Goal: Task Accomplishment & Management: Use online tool/utility

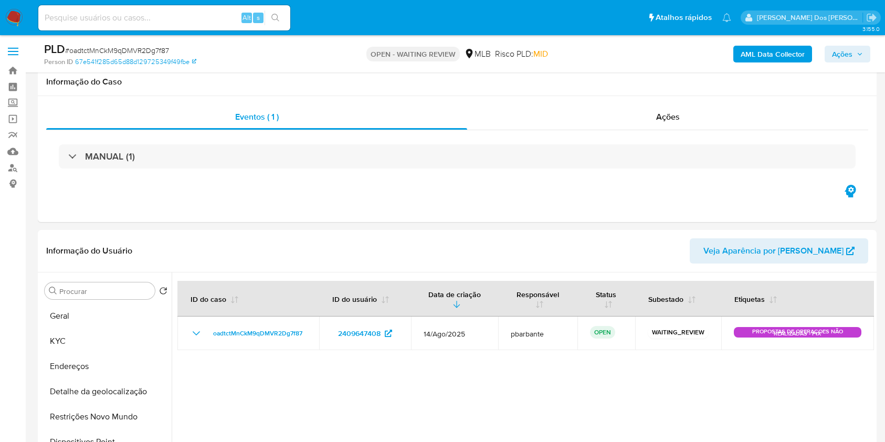
select select "10"
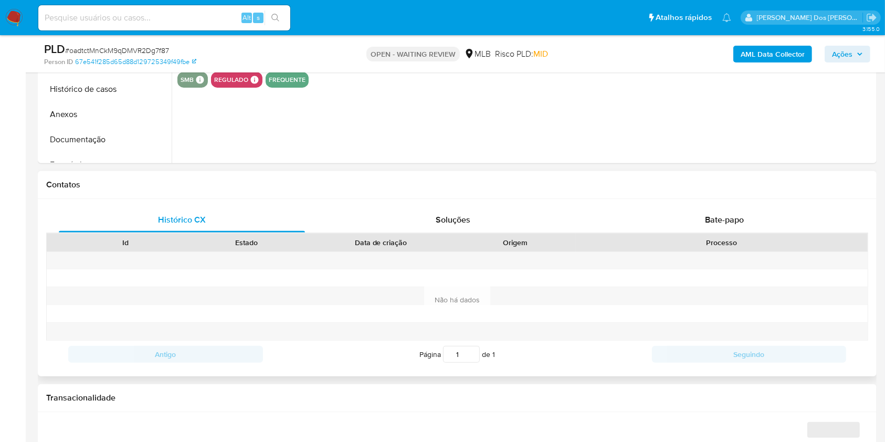
select select "10"
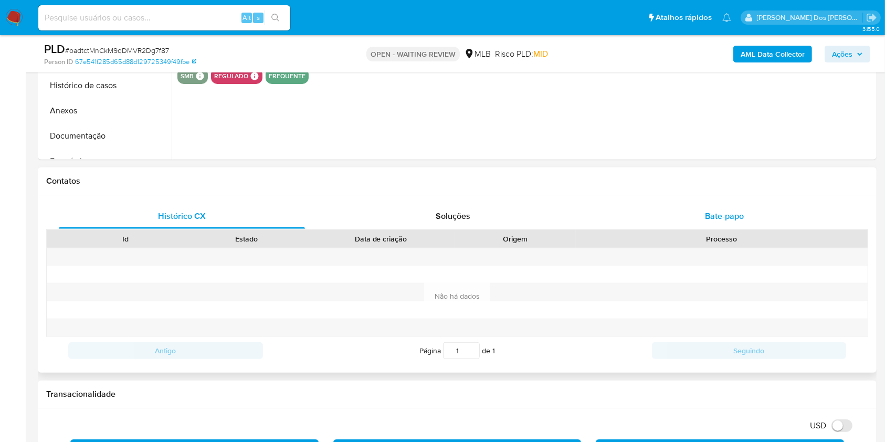
click at [705, 218] on div "Bate-papo" at bounding box center [724, 216] width 246 height 25
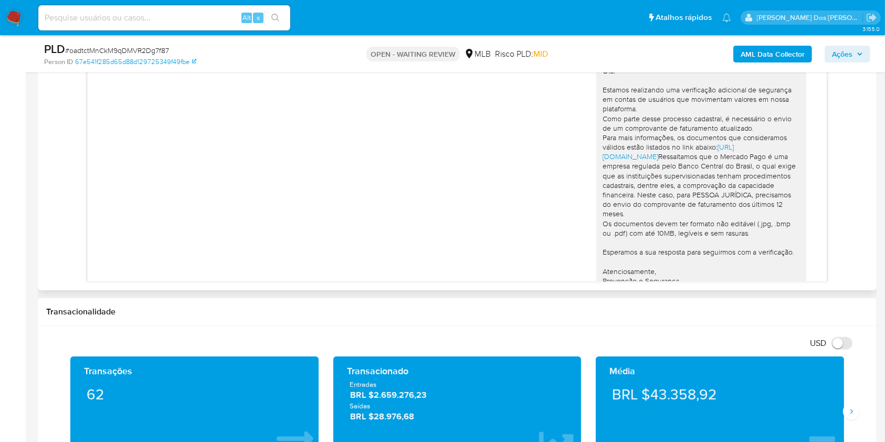
scroll to position [303, 0]
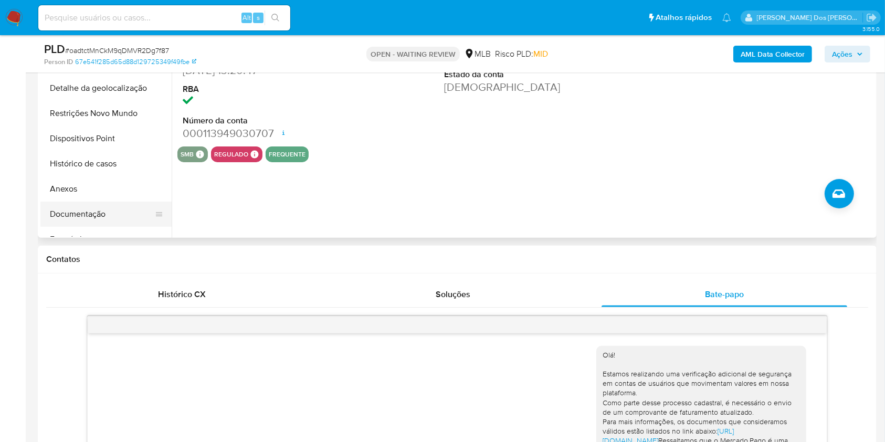
click at [107, 220] on button "Documentação" at bounding box center [101, 214] width 123 height 25
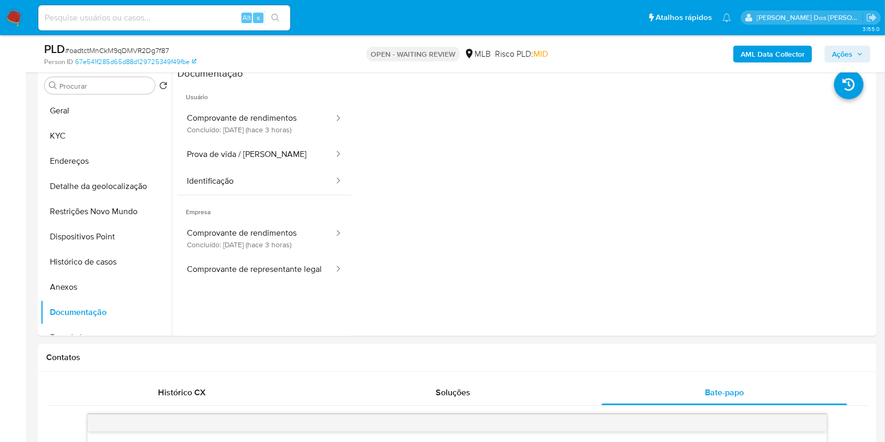
scroll to position [206, 0]
click at [263, 256] on button "Comprovante de rendimentos Concluído: 25/08/2025 (hace 3 horas)" at bounding box center [255, 238] width 157 height 36
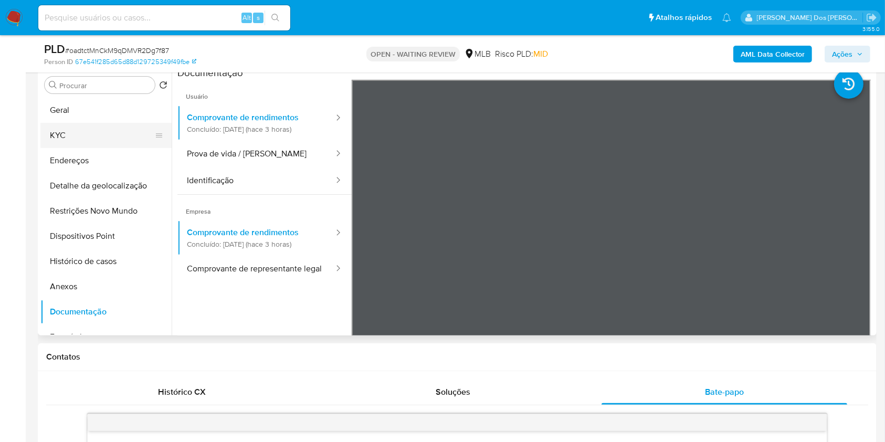
click at [81, 148] on button "KYC" at bounding box center [101, 135] width 123 height 25
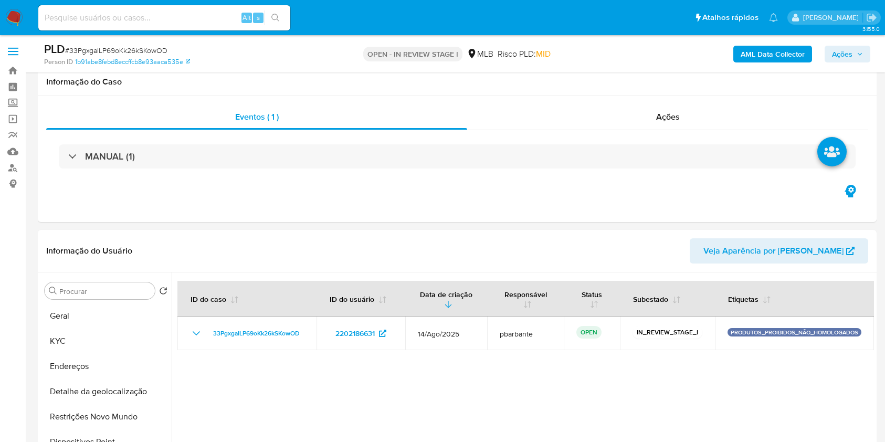
select select "10"
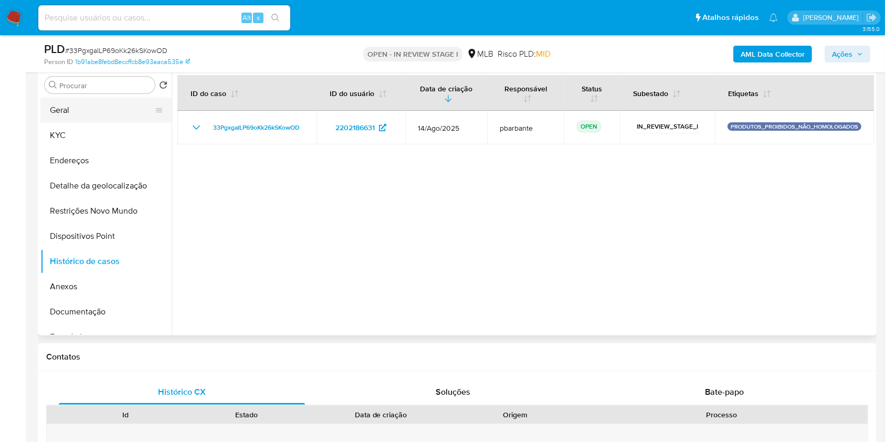
click at [98, 122] on button "Geral" at bounding box center [101, 110] width 123 height 25
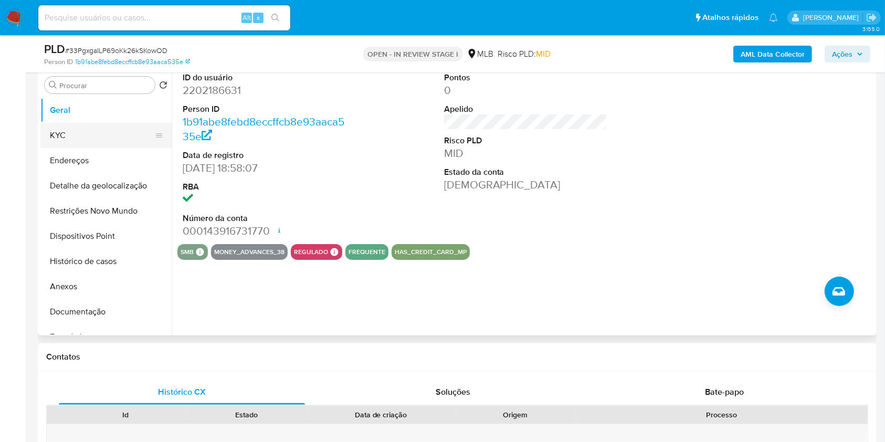
click at [109, 144] on button "KYC" at bounding box center [101, 135] width 123 height 25
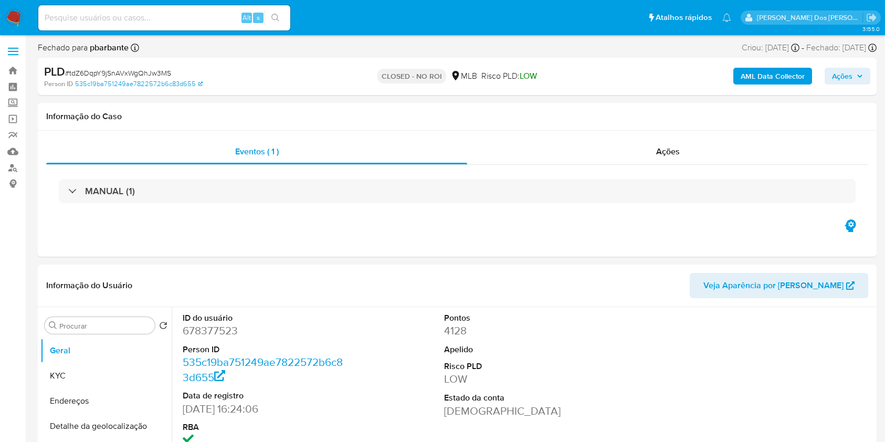
select select "10"
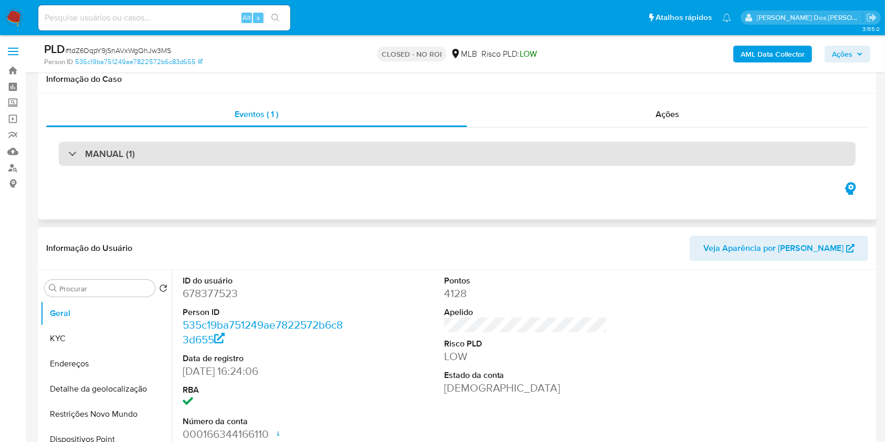
scroll to position [60, 0]
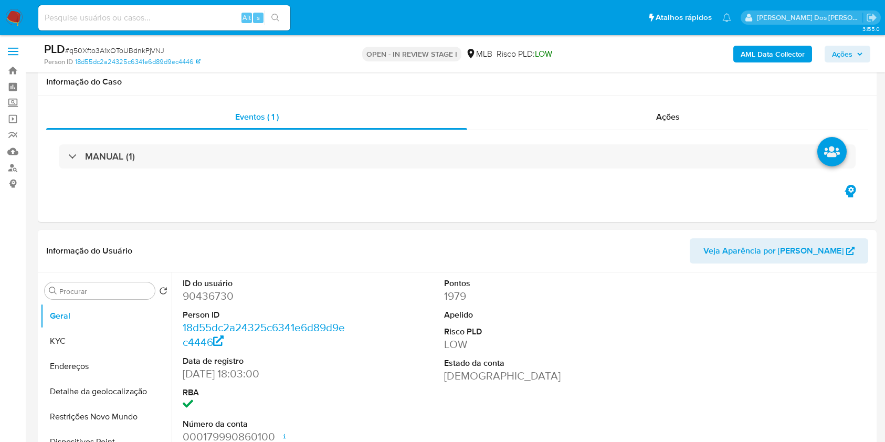
select select "10"
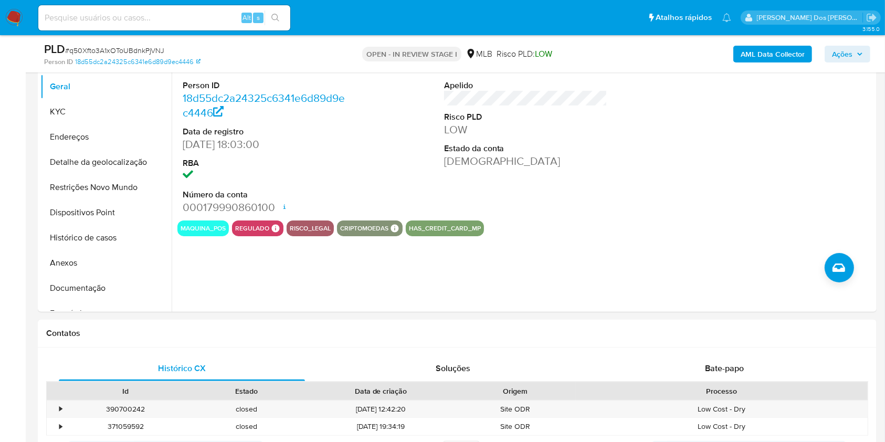
scroll to position [43, 0]
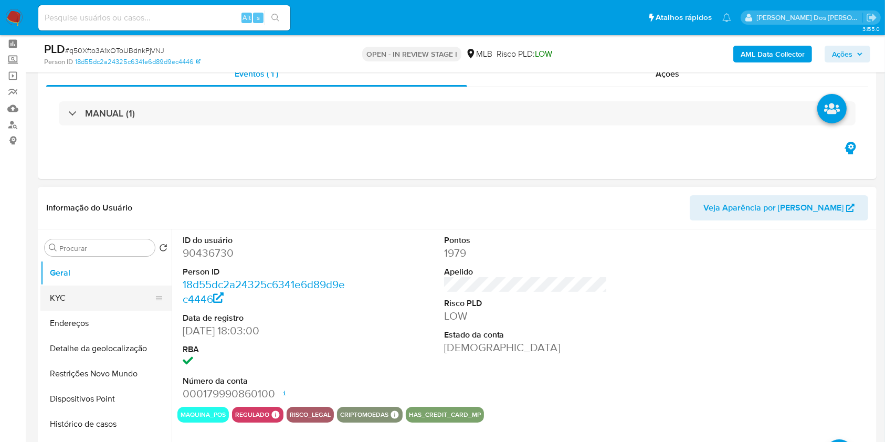
click at [102, 311] on button "KYC" at bounding box center [101, 297] width 123 height 25
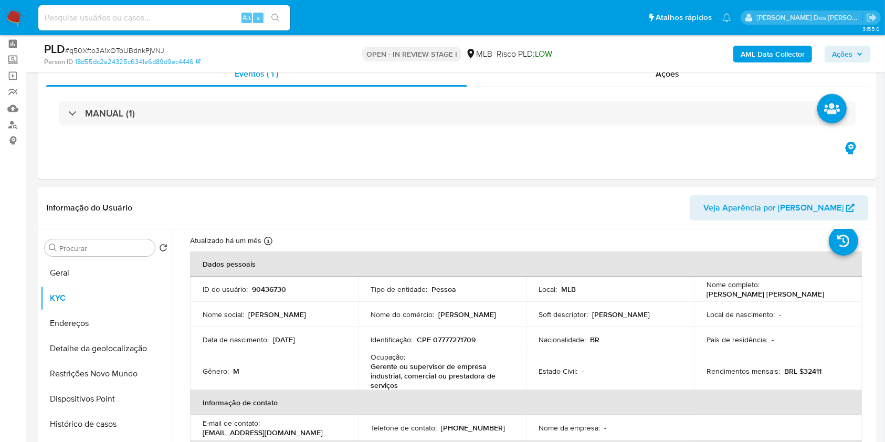
scroll to position [0, 0]
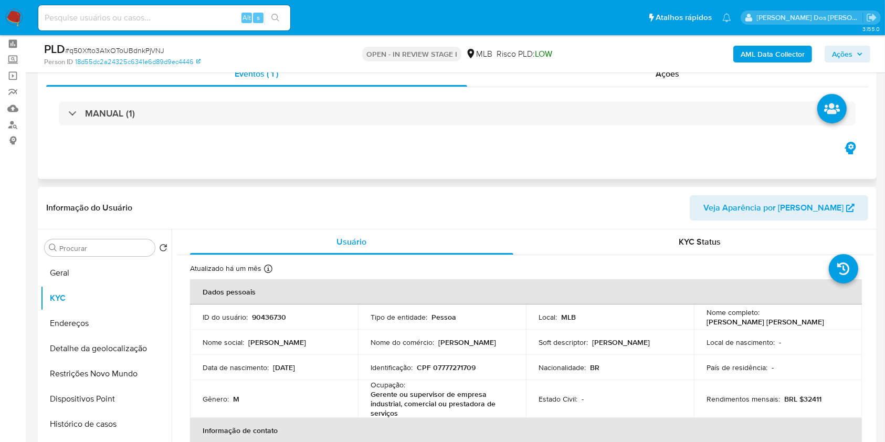
click at [435, 95] on div "MANUAL (1)" at bounding box center [457, 113] width 822 height 52
click at [432, 99] on div "MANUAL (1)" at bounding box center [457, 113] width 822 height 52
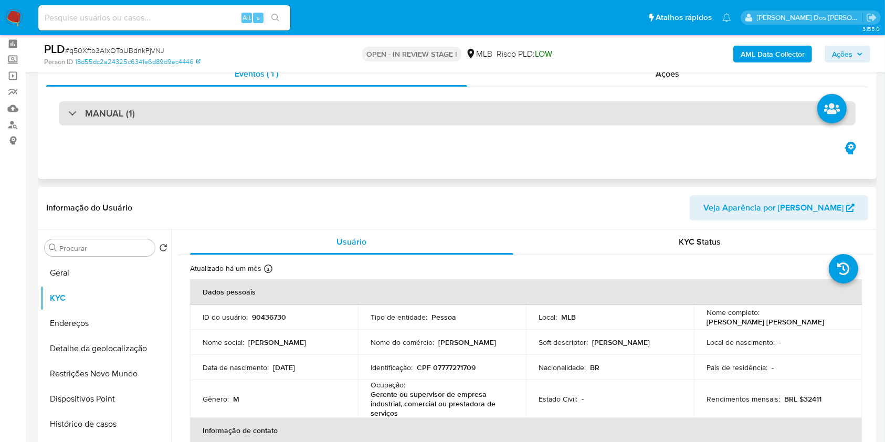
click at [418, 108] on div "MANUAL (1)" at bounding box center [457, 113] width 797 height 24
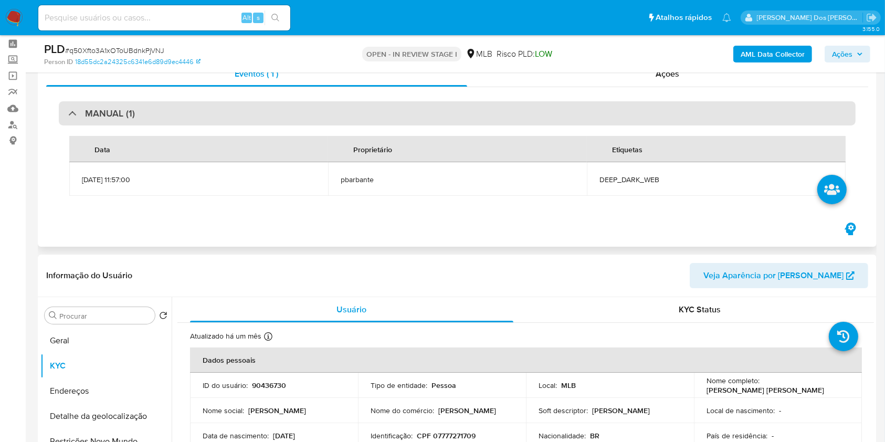
click at [418, 108] on div "MANUAL (1)" at bounding box center [457, 113] width 797 height 24
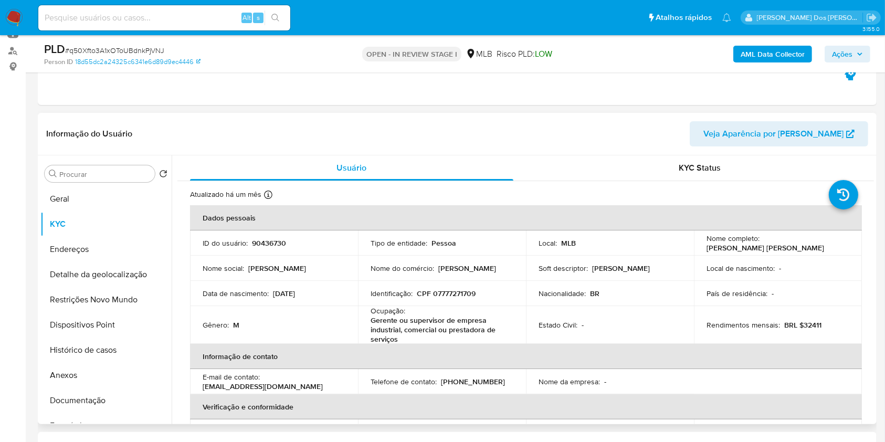
scroll to position [120, 0]
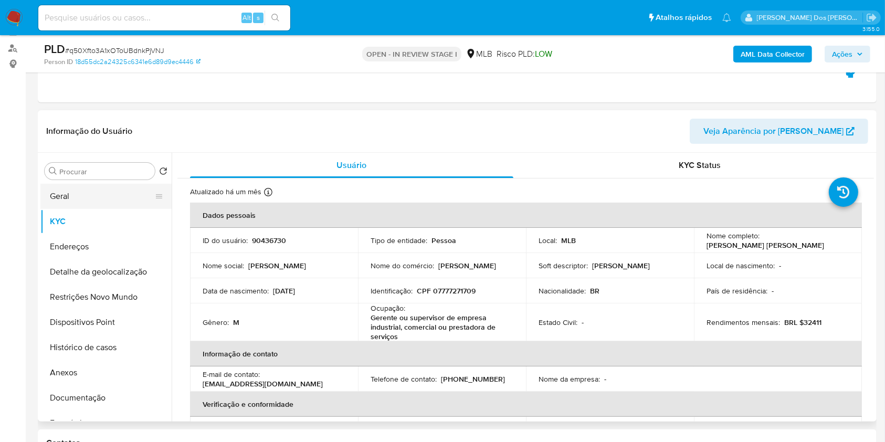
click at [94, 209] on button "Geral" at bounding box center [101, 196] width 123 height 25
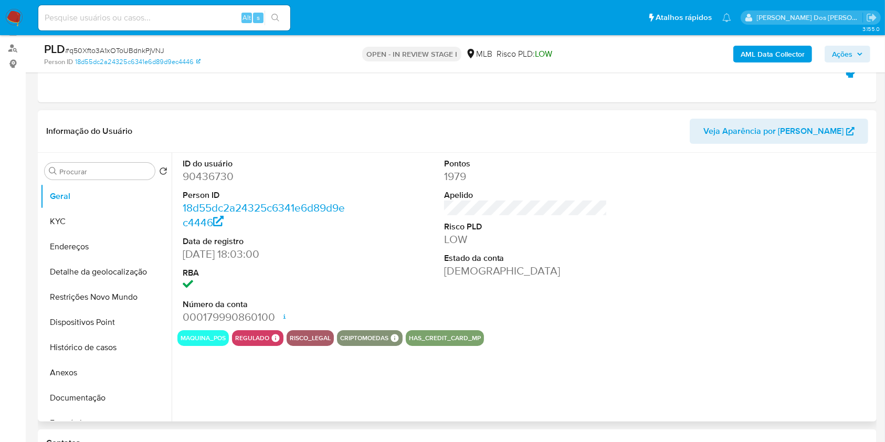
click at [217, 184] on dd "90436730" at bounding box center [265, 176] width 164 height 15
copy dd "90436730"
click at [109, 234] on button "KYC" at bounding box center [101, 221] width 123 height 25
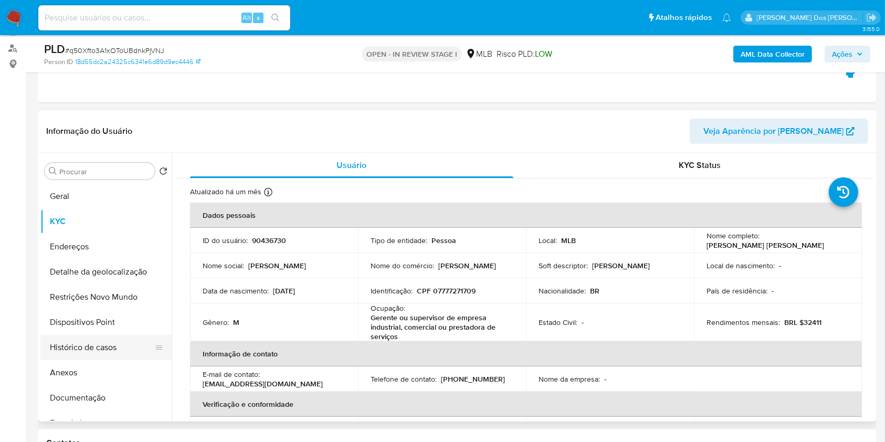
click at [101, 360] on button "Histórico de casos" at bounding box center [101, 347] width 123 height 25
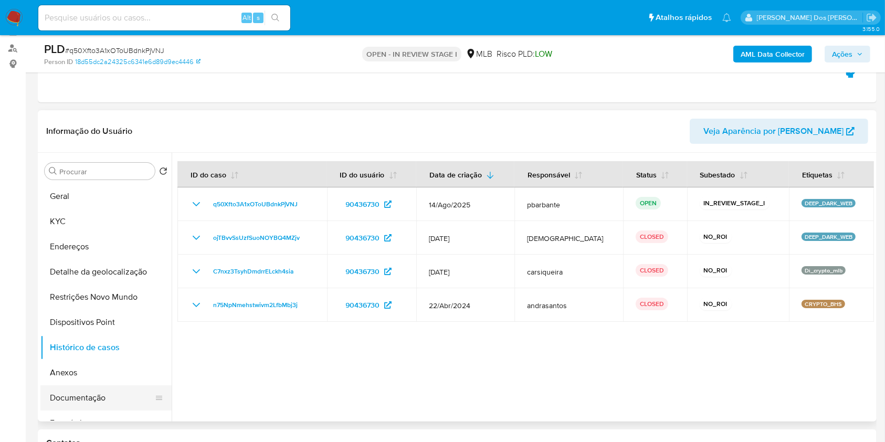
click at [97, 410] on button "Documentação" at bounding box center [101, 397] width 123 height 25
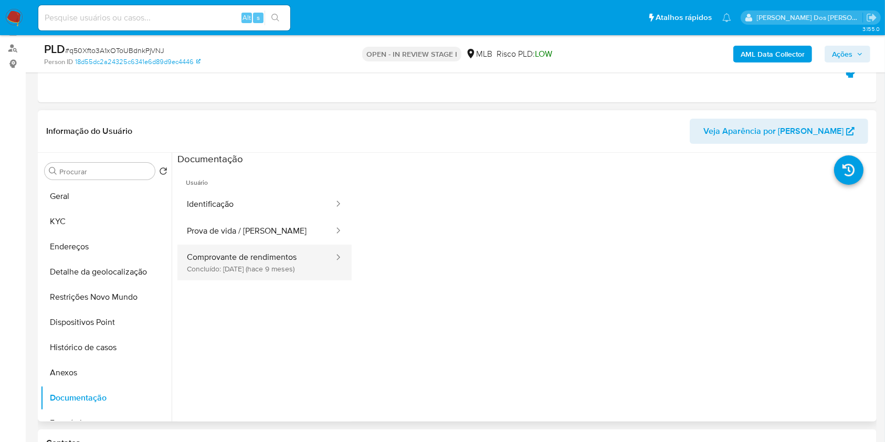
click at [269, 280] on button "Comprovante de rendimentos Concluído: 26/11/2024 (hace 9 meses)" at bounding box center [255, 263] width 157 height 36
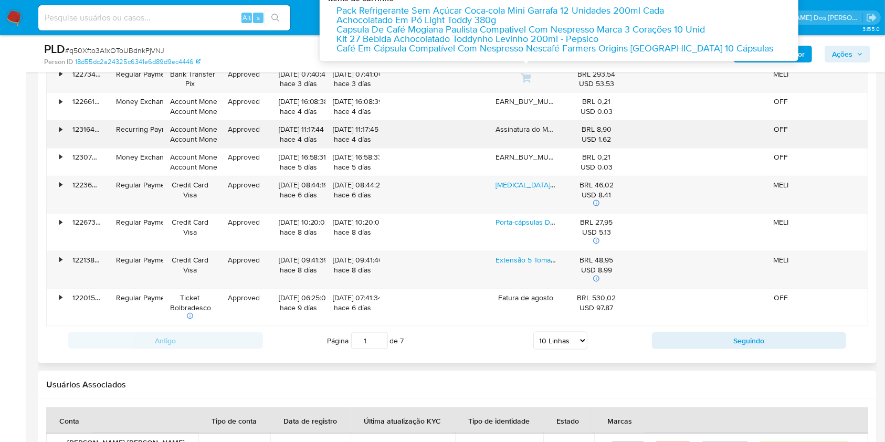
scroll to position [1280, 0]
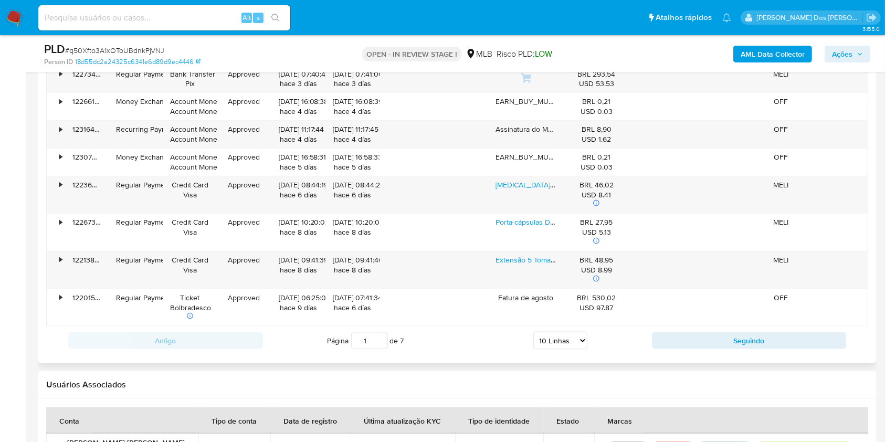
click at [557, 350] on select "5 Linhas 10 Linhas 20 Linhas 25 Linhas 50 Linhas 100 Linhas" at bounding box center [560, 341] width 54 height 18
select select "100"
click at [533, 347] on select "5 Linhas 10 Linhas 20 Linhas 25 Linhas 50 Linhas 100 Linhas" at bounding box center [560, 341] width 54 height 18
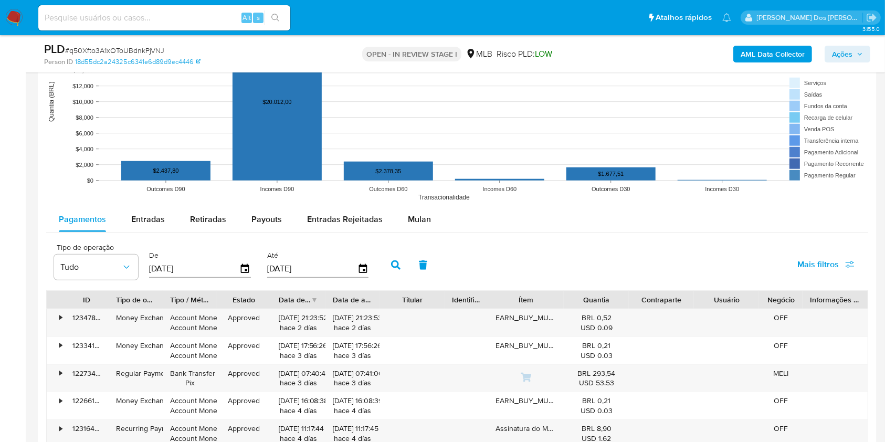
scroll to position [980, 0]
click at [422, 232] on div "Mulan" at bounding box center [419, 219] width 23 height 25
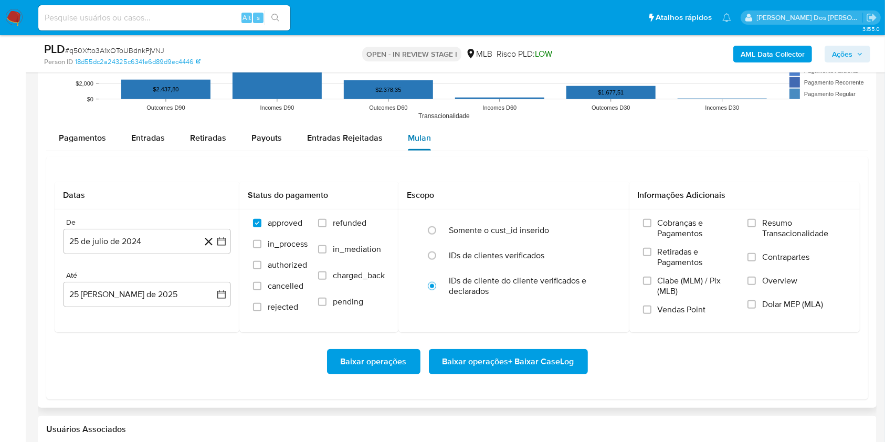
scroll to position [1084, 0]
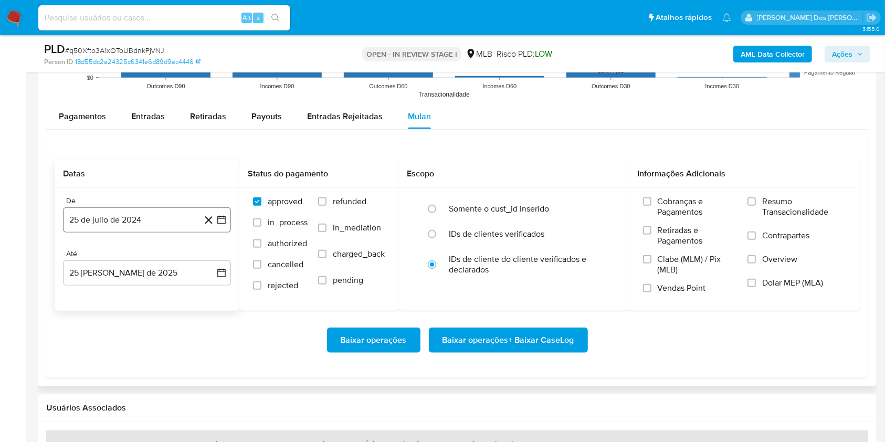
click at [223, 225] on icon "button" at bounding box center [221, 220] width 10 height 10
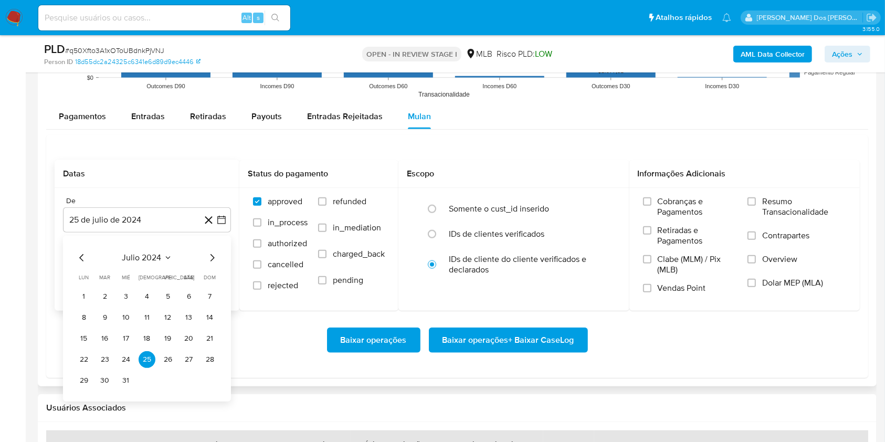
click at [84, 264] on icon "Mes anterior" at bounding box center [82, 257] width 13 height 13
click at [80, 305] on button "1" at bounding box center [84, 296] width 17 height 17
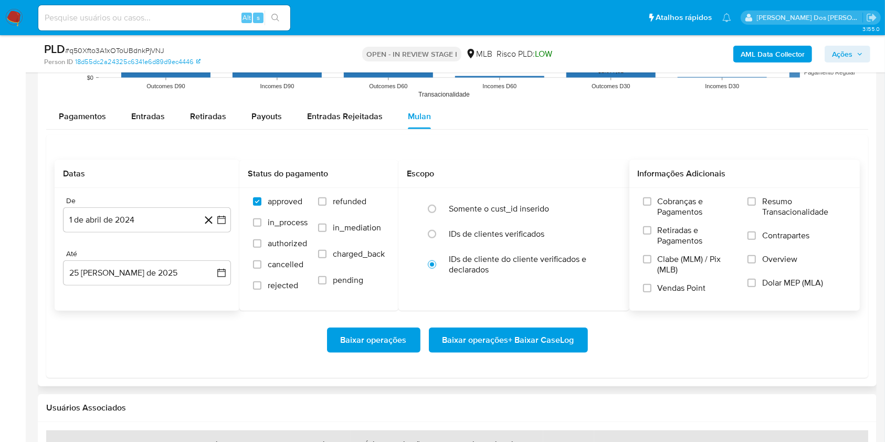
click at [797, 217] on span "Resumo Transacionalidade" at bounding box center [804, 206] width 84 height 21
click at [756, 206] on input "Resumo Transacionalidade" at bounding box center [751, 201] width 8 height 8
click at [462, 352] on span "Baixar operações + Baixar CaseLog" at bounding box center [508, 340] width 132 height 23
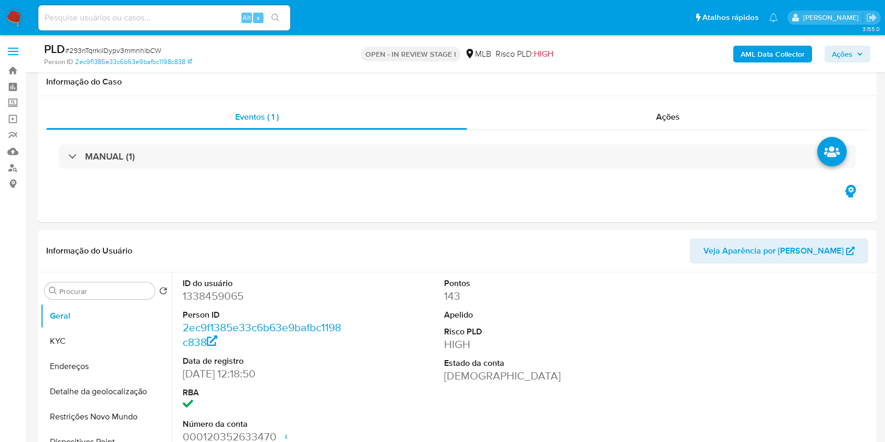
select select "10"
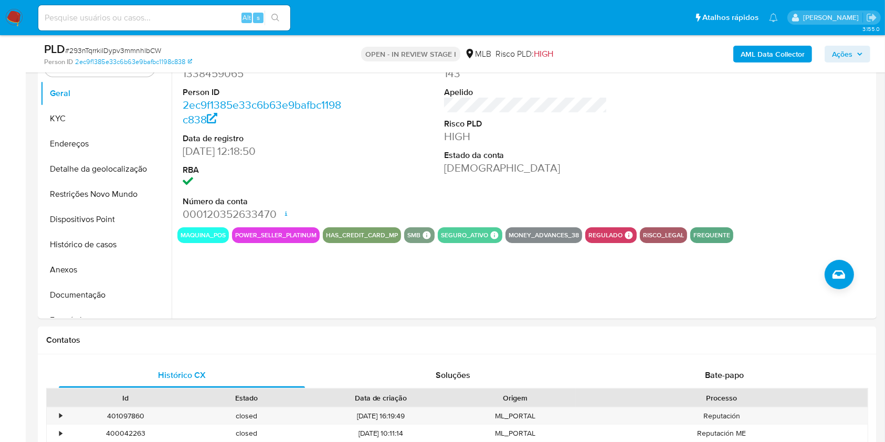
scroll to position [222, 0]
click at [113, 258] on button "Histórico de casos" at bounding box center [101, 244] width 123 height 25
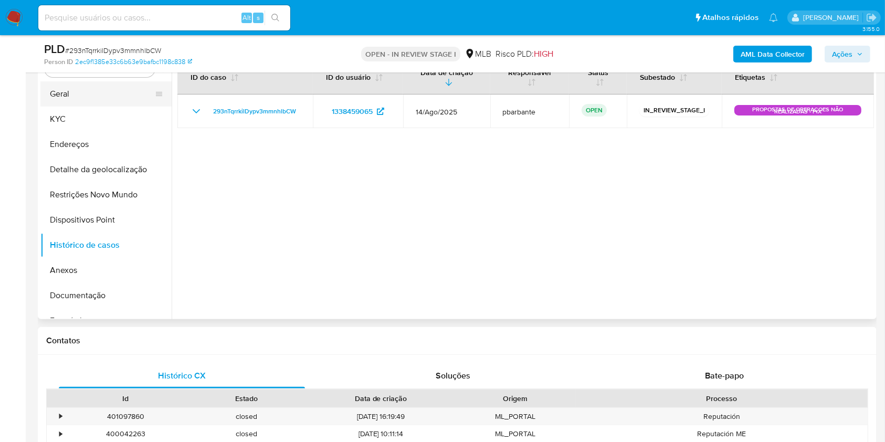
click at [110, 107] on button "Geral" at bounding box center [101, 93] width 123 height 25
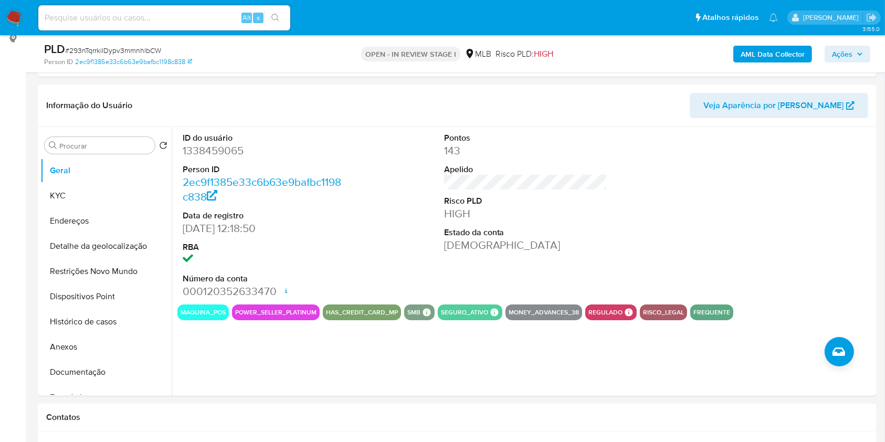
scroll to position [0, 0]
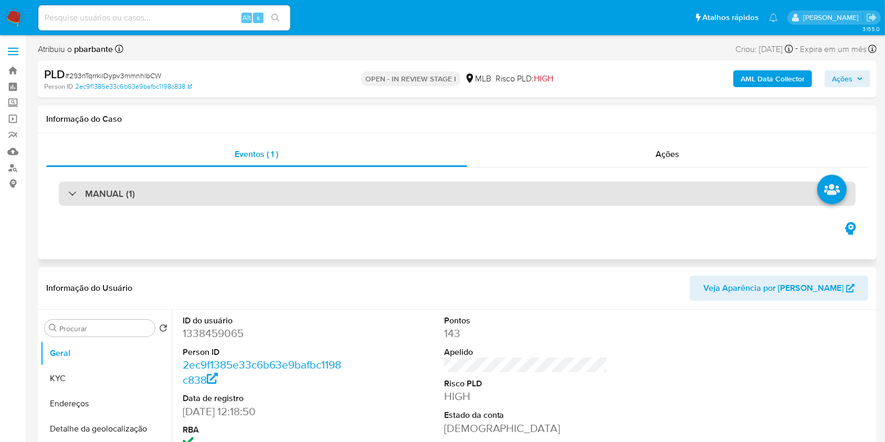
click at [373, 203] on div "MANUAL (1)" at bounding box center [457, 194] width 797 height 24
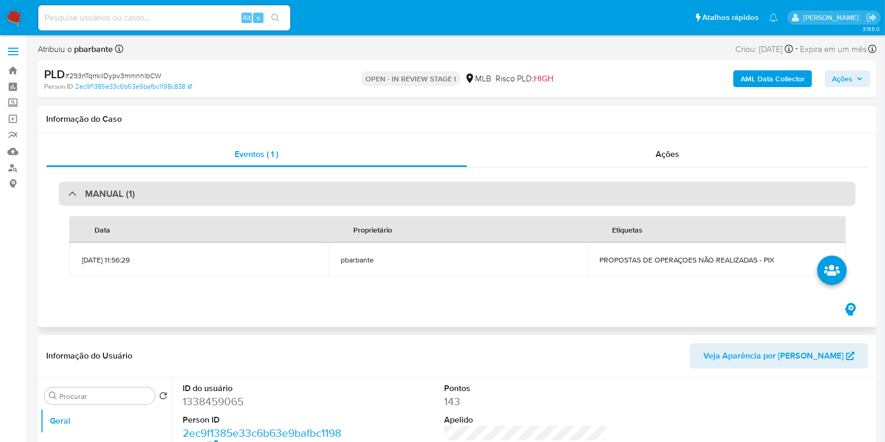
click at [373, 203] on div "MANUAL (1)" at bounding box center [457, 194] width 797 height 24
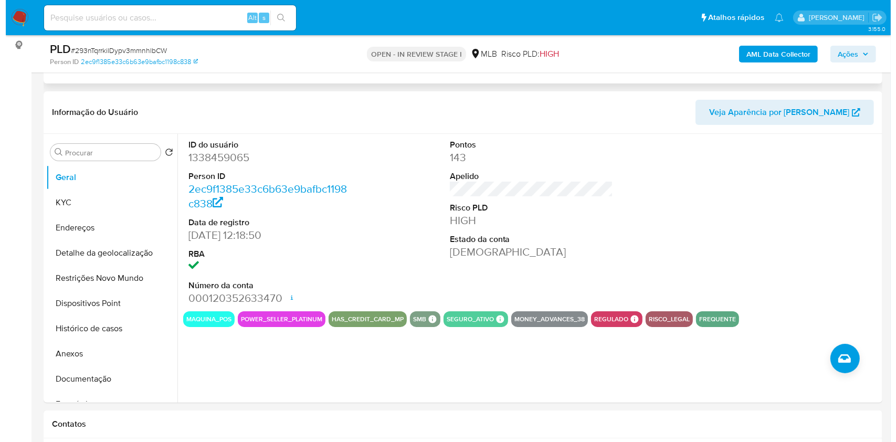
scroll to position [144, 0]
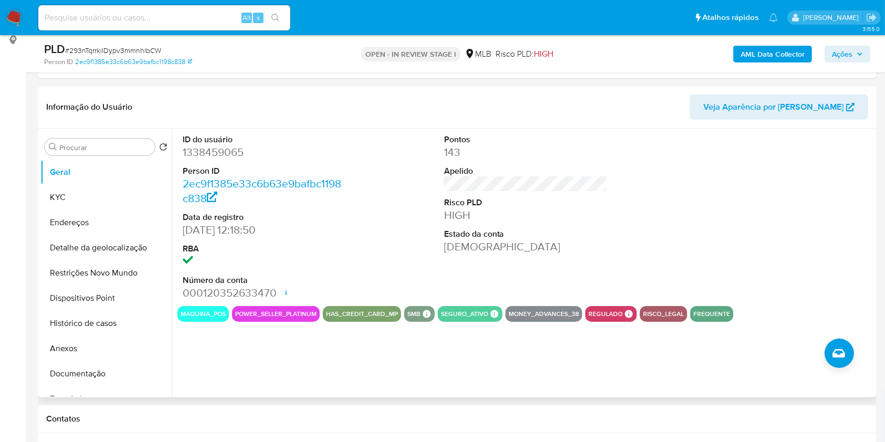
click at [208, 159] on dd "1338459065" at bounding box center [265, 152] width 164 height 15
copy dd "1338459065"
click at [767, 62] on div "AML Data Collector Ações" at bounding box center [734, 53] width 272 height 25
click at [773, 59] on b "AML Data Collector" at bounding box center [773, 54] width 64 height 17
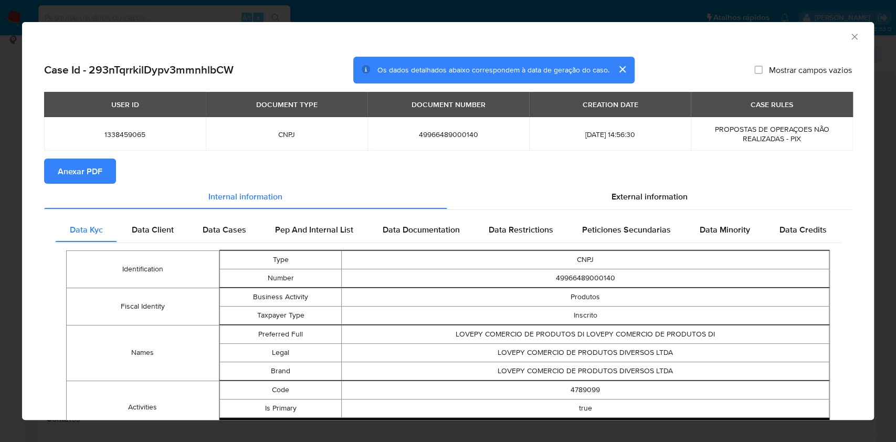
click at [618, 184] on div "External information" at bounding box center [649, 196] width 405 height 25
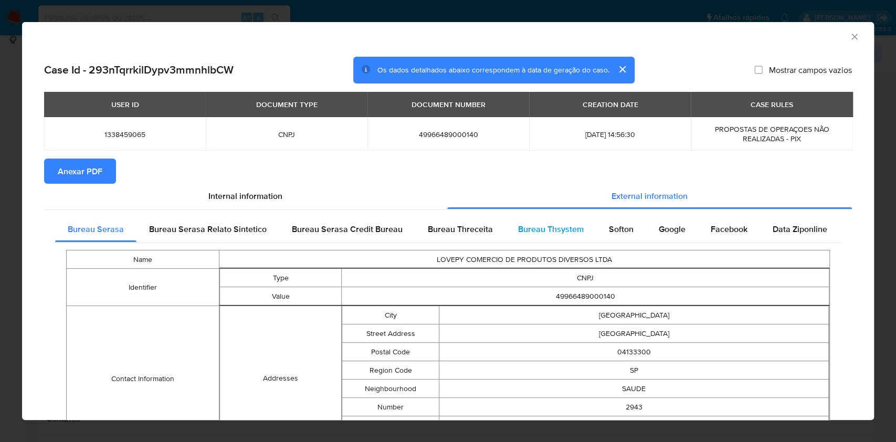
click at [561, 228] on span "Bureau Thsystem" at bounding box center [551, 229] width 66 height 12
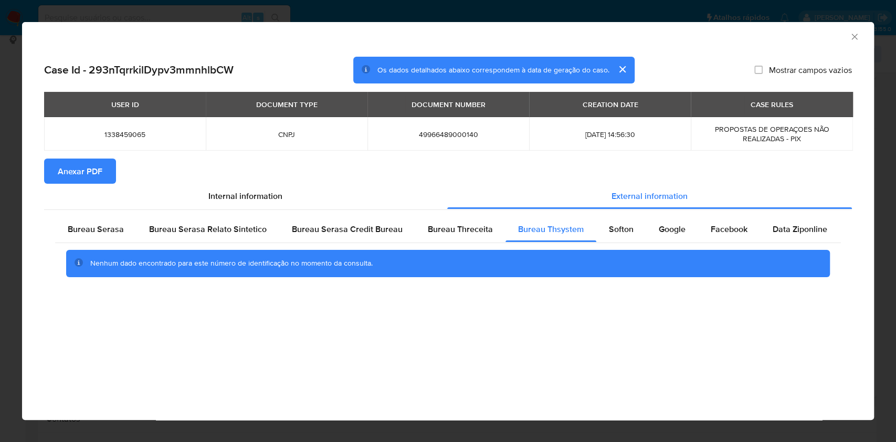
click at [105, 177] on button "Anexar PDF" at bounding box center [80, 170] width 72 height 25
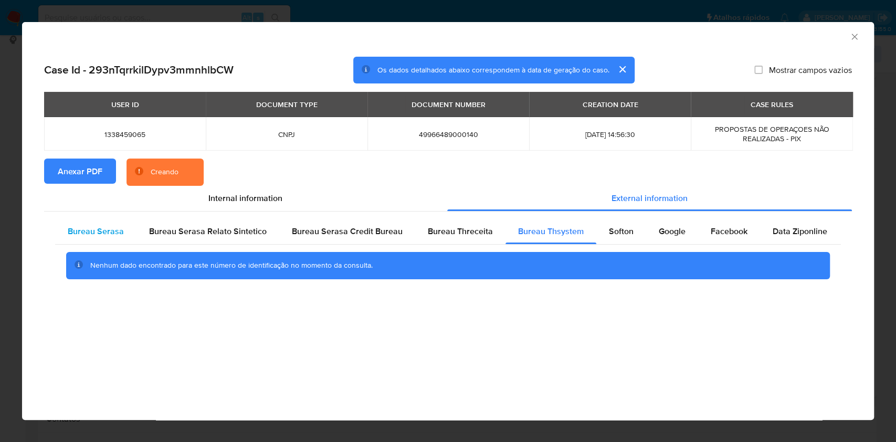
click at [88, 235] on span "Bureau Serasa" at bounding box center [96, 231] width 56 height 12
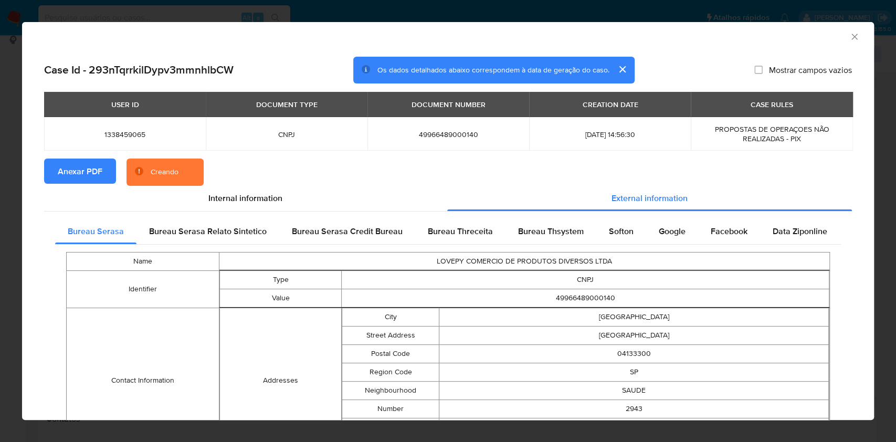
scroll to position [380, 0]
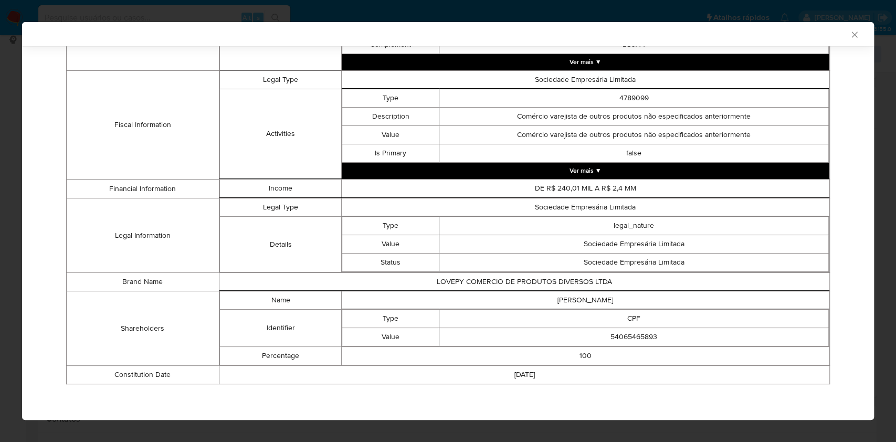
click at [630, 337] on td "54065465893" at bounding box center [633, 337] width 389 height 18
copy td "54065465893"
click at [630, 337] on td "54065465893" at bounding box center [633, 337] width 389 height 18
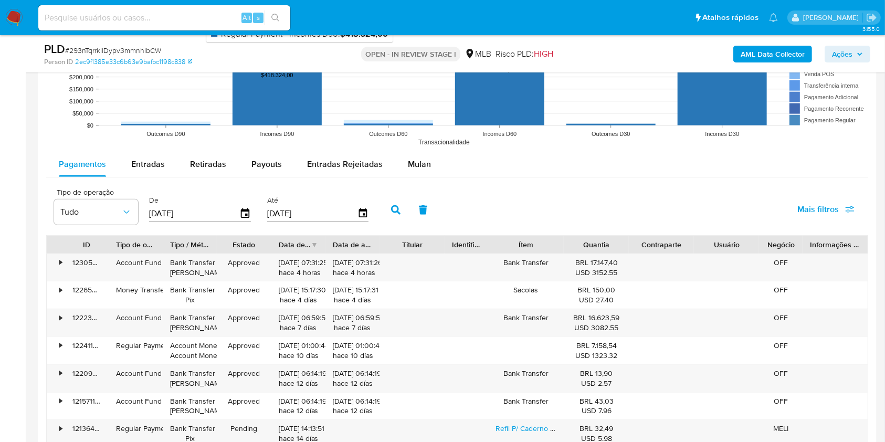
scroll to position [1092, 0]
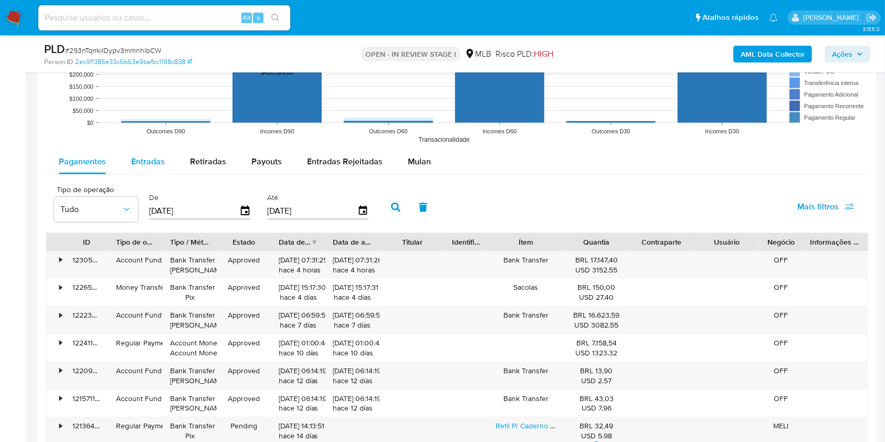
click at [151, 167] on span "Entradas" at bounding box center [148, 161] width 34 height 12
select select "10"
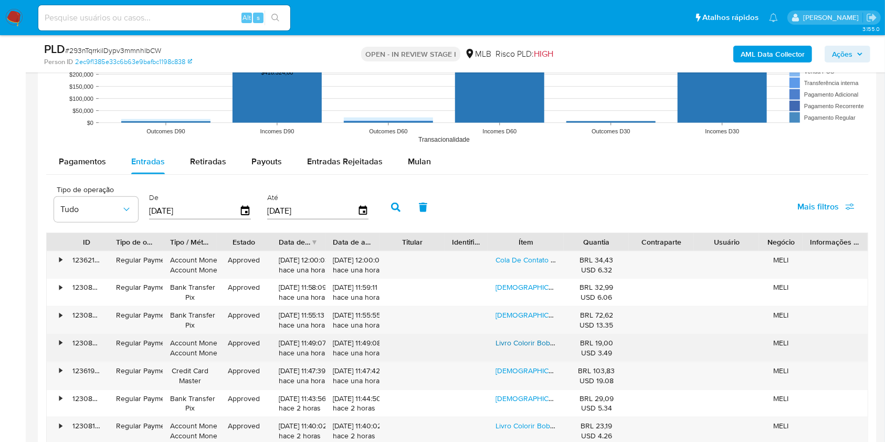
click at [507, 348] on link "Livro Colorir Bobbie Goods Folhas Desenho Pintar Ursinho Cor Rosa" at bounding box center [607, 342] width 224 height 10
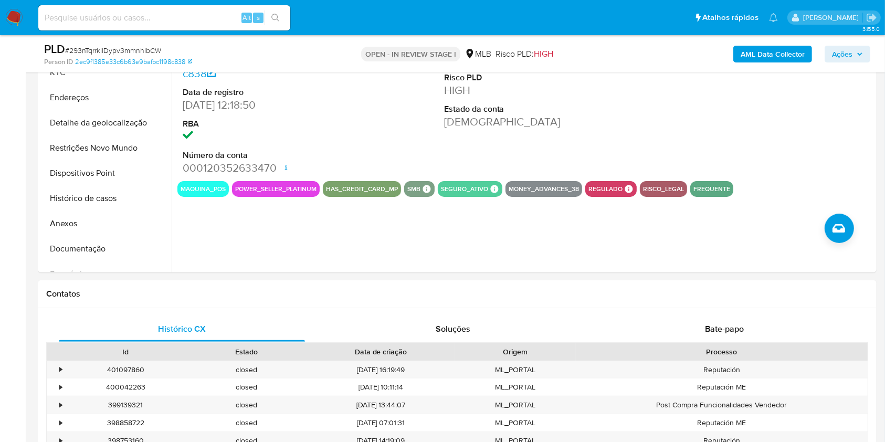
scroll to position [159, 0]
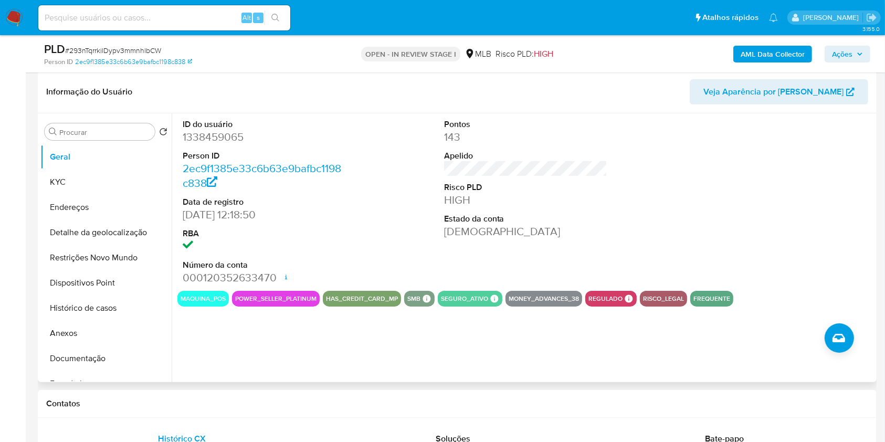
click at [335, 239] on dt "RBA" at bounding box center [265, 234] width 164 height 12
click at [79, 192] on button "KYC" at bounding box center [101, 182] width 123 height 25
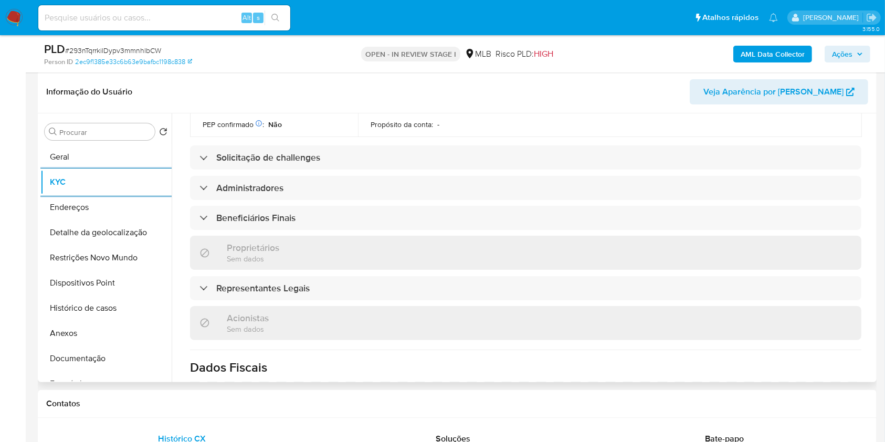
scroll to position [658, 0]
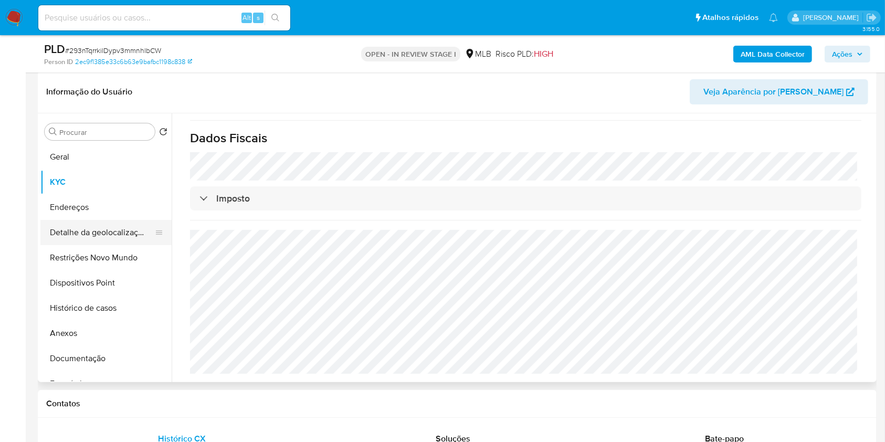
click at [89, 241] on button "Detalhe da geolocalização" at bounding box center [101, 232] width 123 height 25
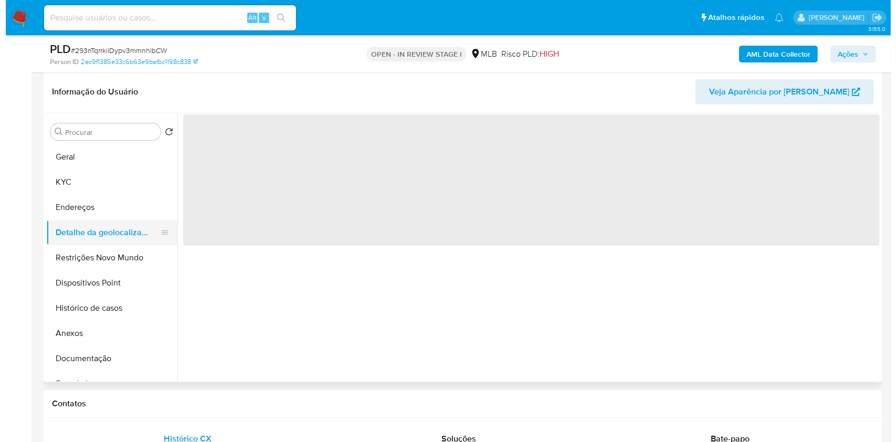
scroll to position [0, 0]
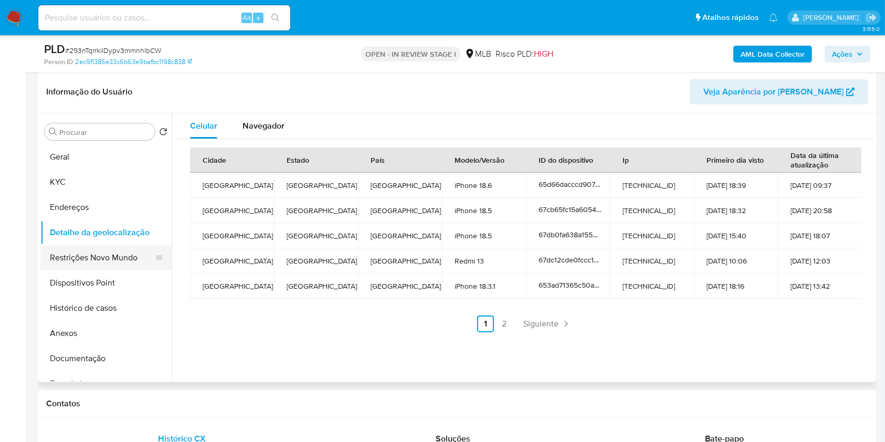
click at [113, 267] on button "Restrições Novo Mundo" at bounding box center [101, 257] width 123 height 25
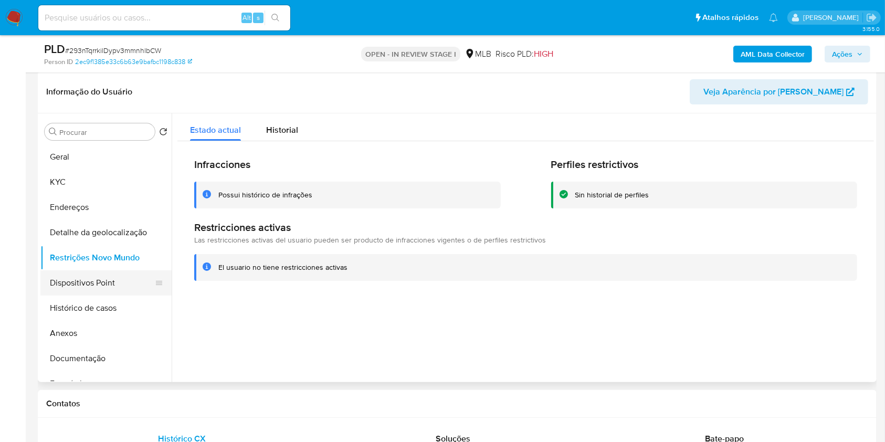
click at [95, 294] on button "Dispositivos Point" at bounding box center [101, 282] width 123 height 25
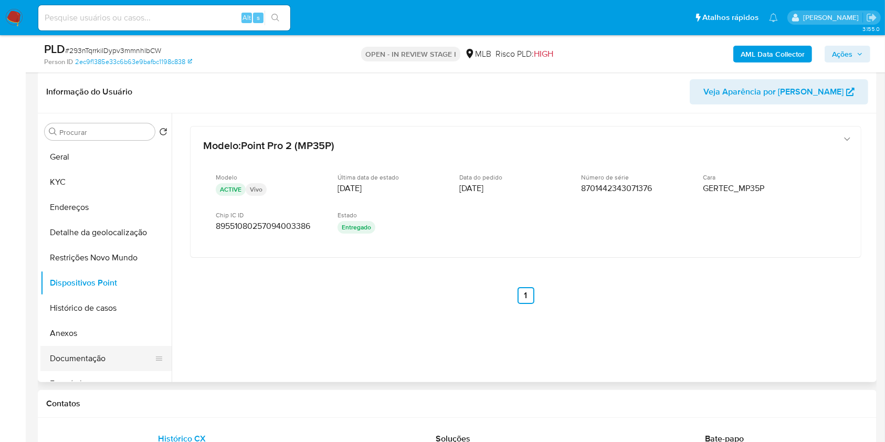
click at [126, 371] on button "Documentação" at bounding box center [101, 358] width 123 height 25
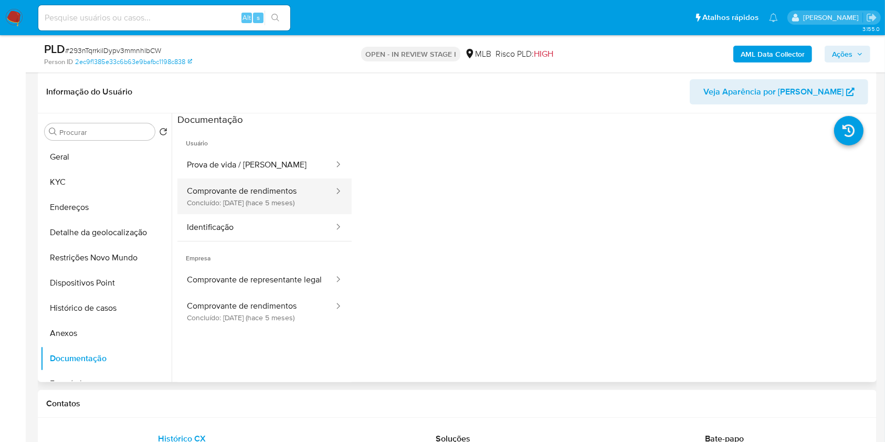
click at [295, 214] on button "Comprovante de rendimentos Concluído: 09/04/2025 (hace 5 meses)" at bounding box center [255, 196] width 157 height 36
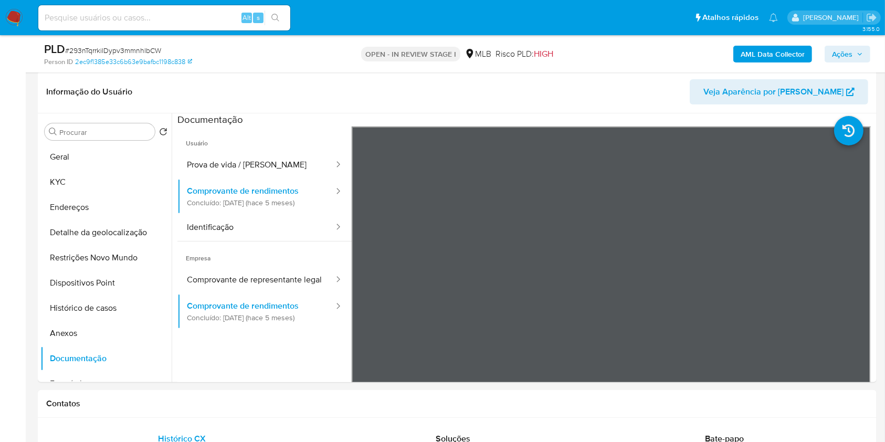
click at [856, 56] on icon "button" at bounding box center [859, 54] width 6 height 6
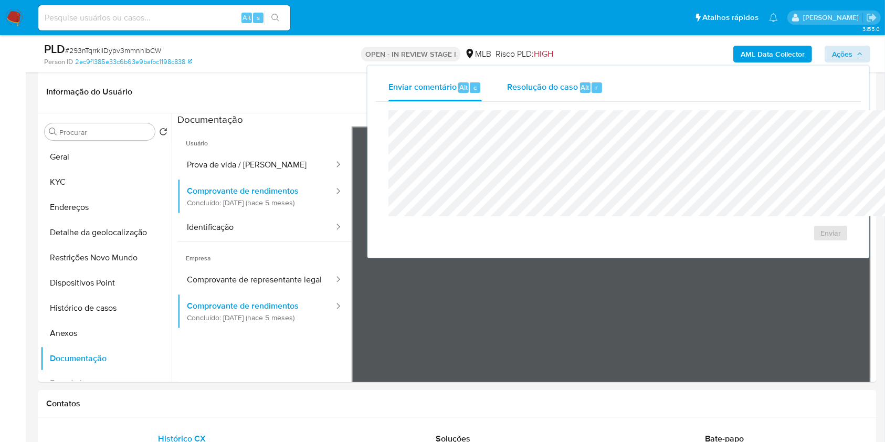
click at [507, 91] on span "Resolução do caso" at bounding box center [542, 87] width 71 height 12
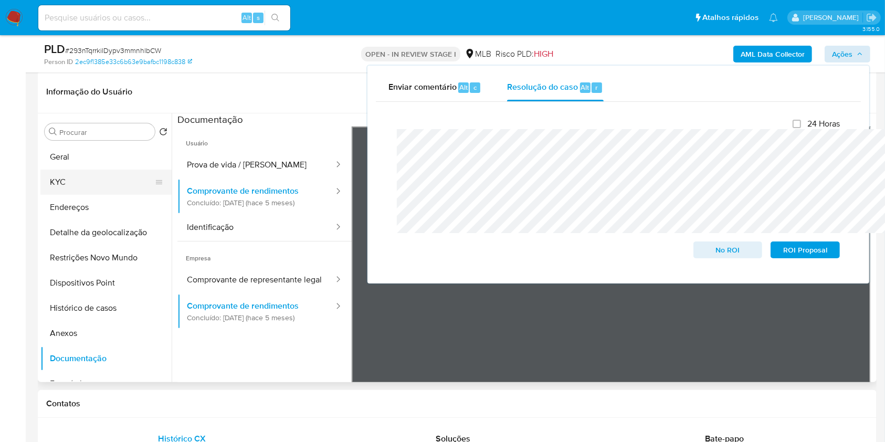
click at [72, 195] on button "KYC" at bounding box center [101, 182] width 123 height 25
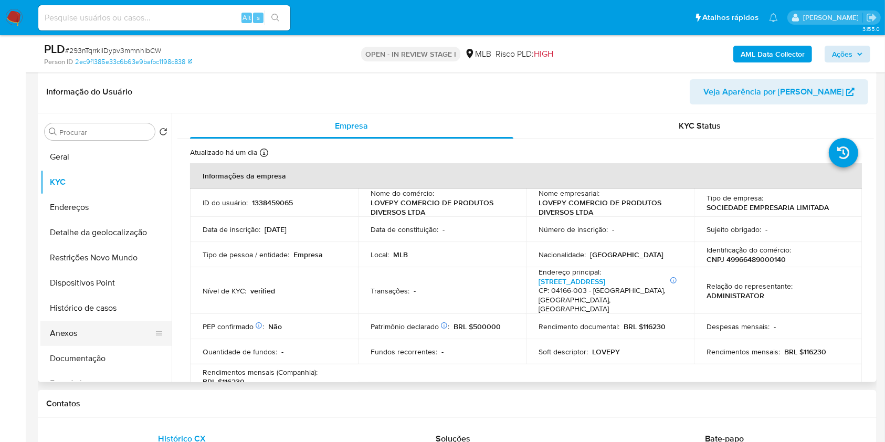
click at [80, 346] on button "Anexos" at bounding box center [101, 333] width 123 height 25
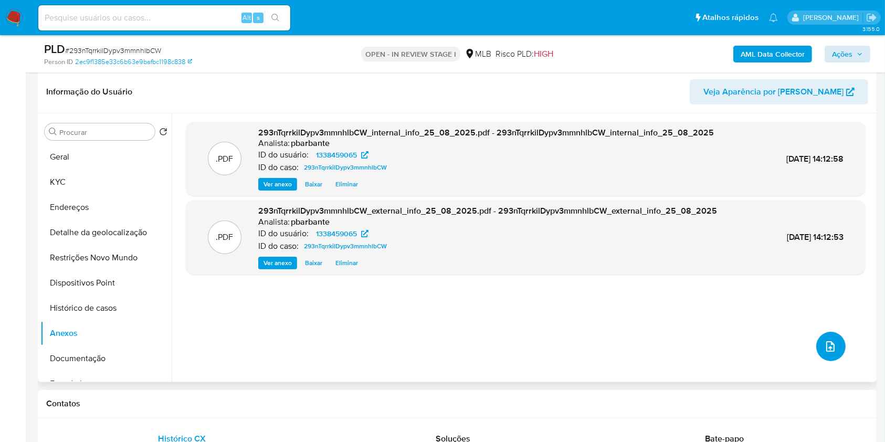
click at [818, 361] on button "upload-file" at bounding box center [830, 346] width 29 height 29
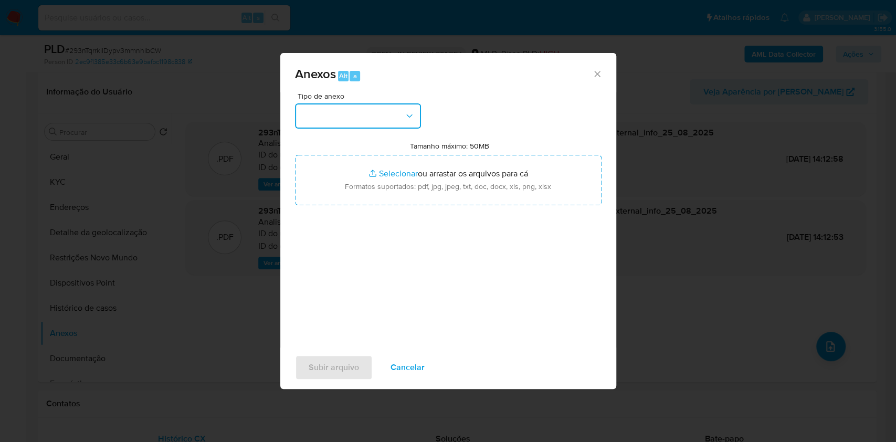
click at [390, 103] on button "button" at bounding box center [358, 115] width 126 height 25
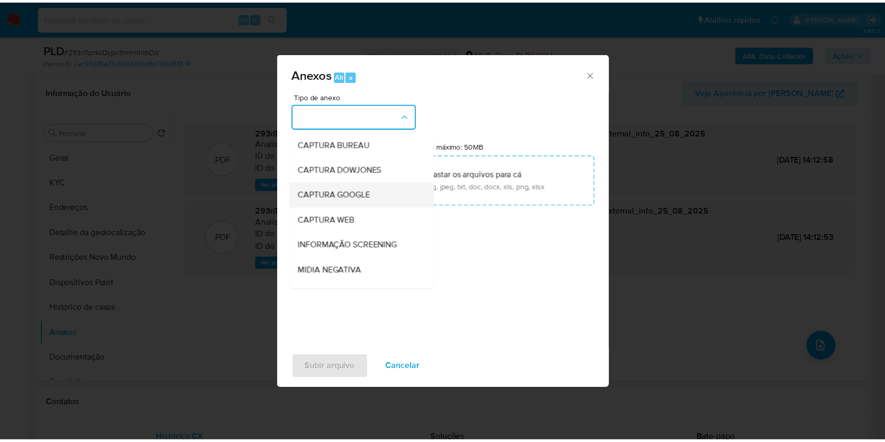
scroll to position [130, 0]
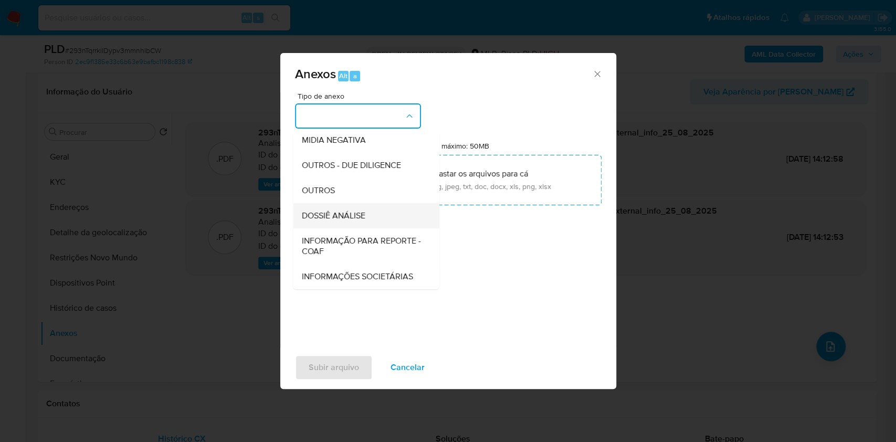
click at [357, 203] on div "DOSSIÊ ANÁLISE" at bounding box center [362, 215] width 123 height 25
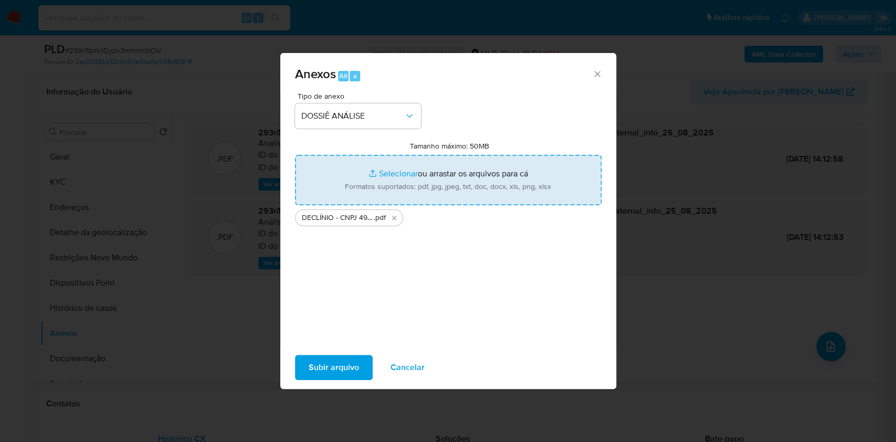
type input "C:\fakepath\Mulan 1338459065_2025_08_21_12_35_38.xlsx"
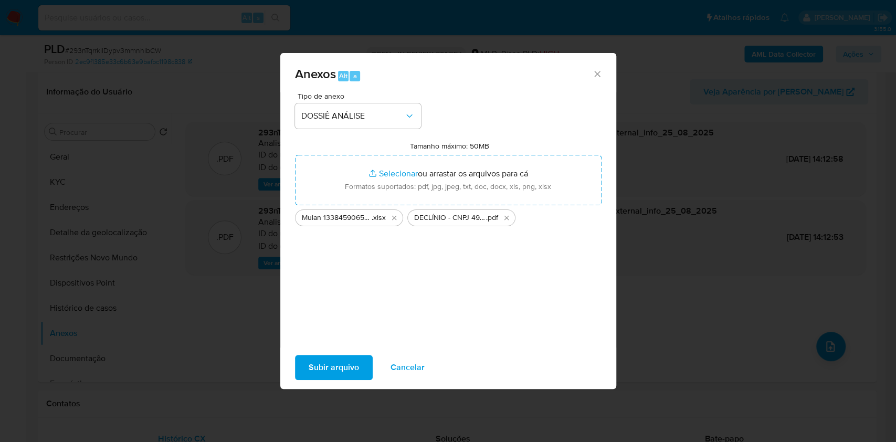
click at [309, 377] on span "Subir arquivo" at bounding box center [334, 367] width 50 height 23
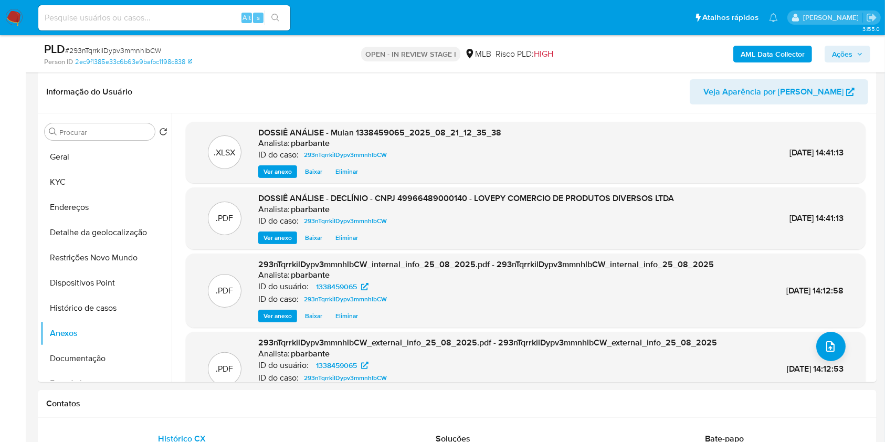
click at [841, 54] on span "Ações" at bounding box center [842, 54] width 20 height 17
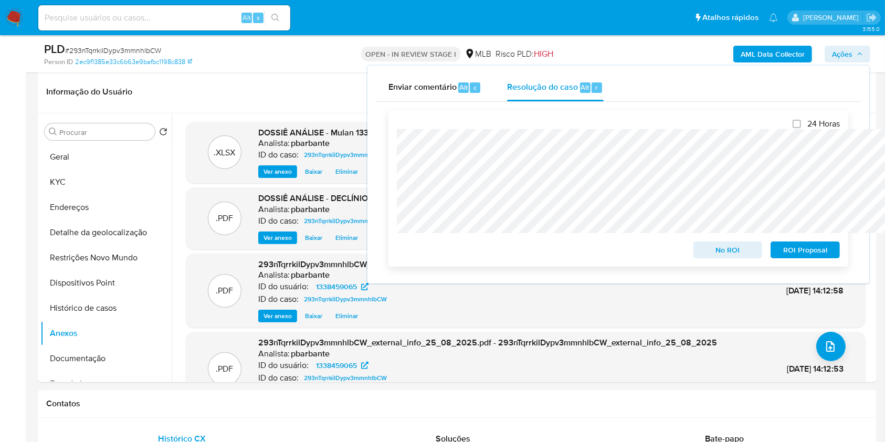
click at [734, 250] on span "No ROI" at bounding box center [728, 249] width 55 height 15
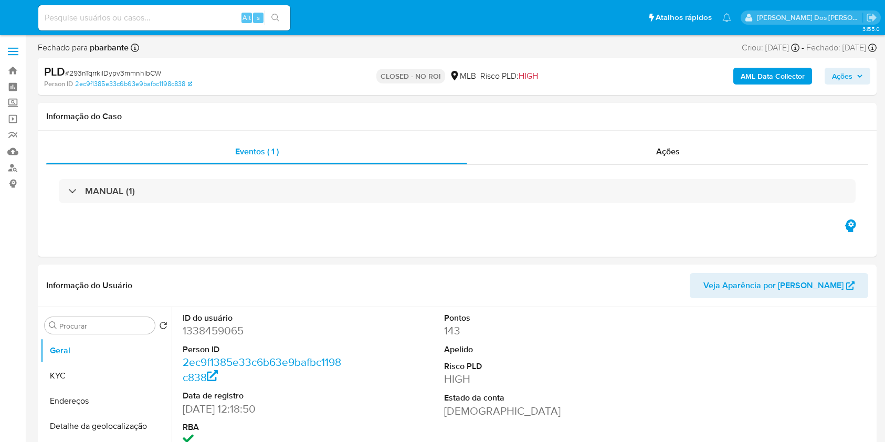
select select "10"
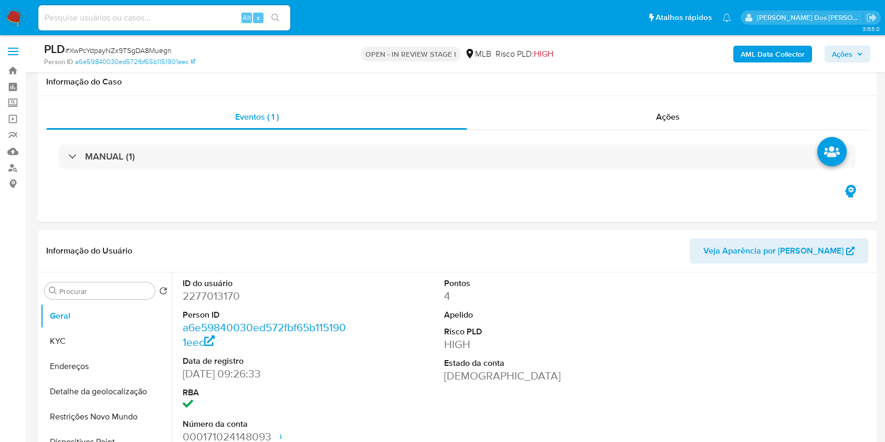
select select "10"
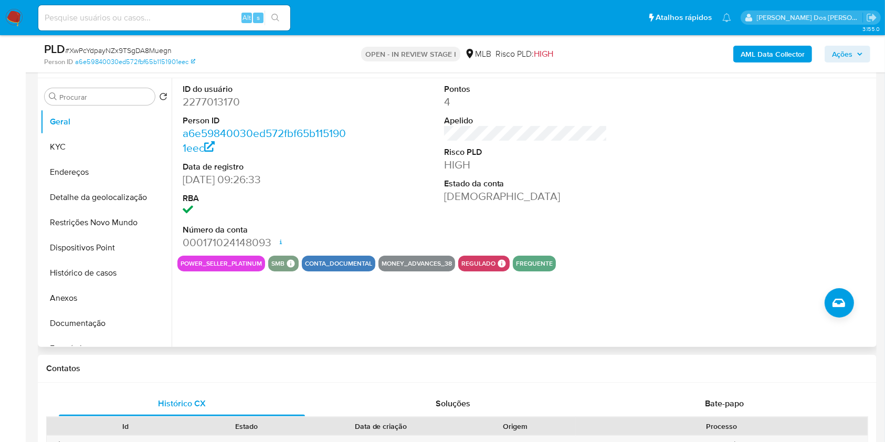
scroll to position [58, 0]
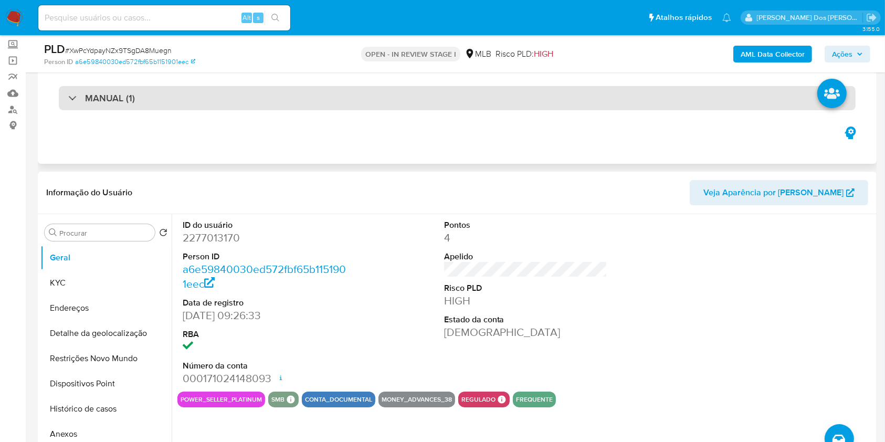
click at [205, 107] on div "MANUAL (1)" at bounding box center [457, 98] width 797 height 24
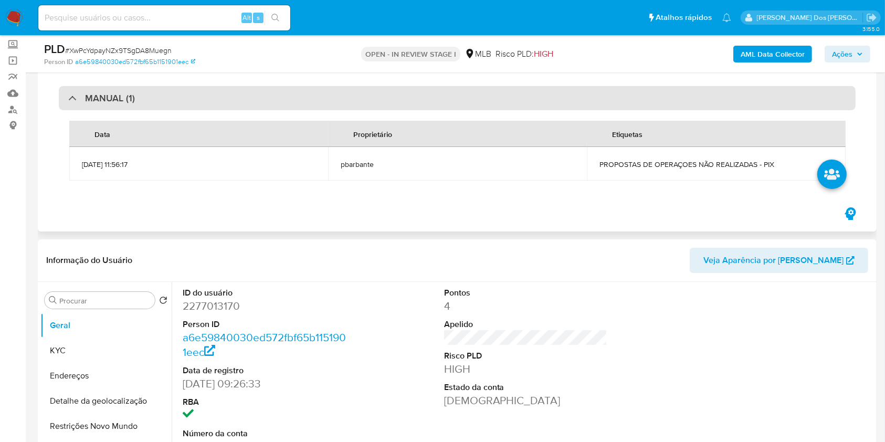
click at [205, 107] on div "MANUAL (1)" at bounding box center [457, 98] width 797 height 24
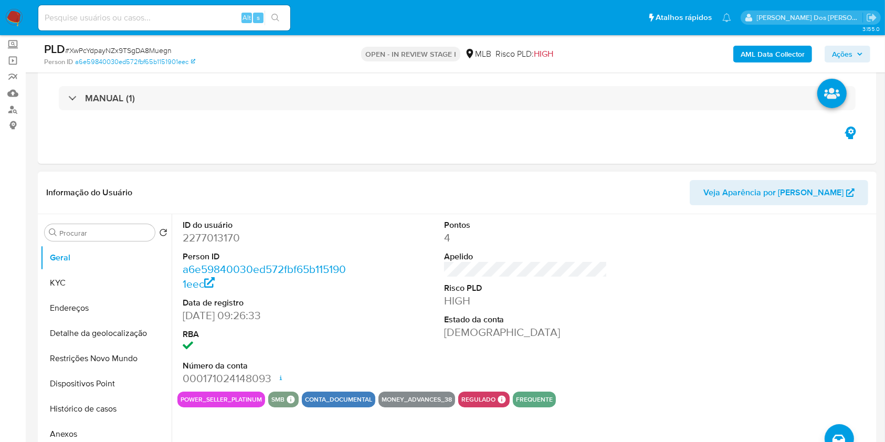
click at [208, 245] on dd "2277013170" at bounding box center [265, 237] width 164 height 15
copy dd "2277013170"
click at [119, 421] on button "Histórico de casos" at bounding box center [101, 408] width 123 height 25
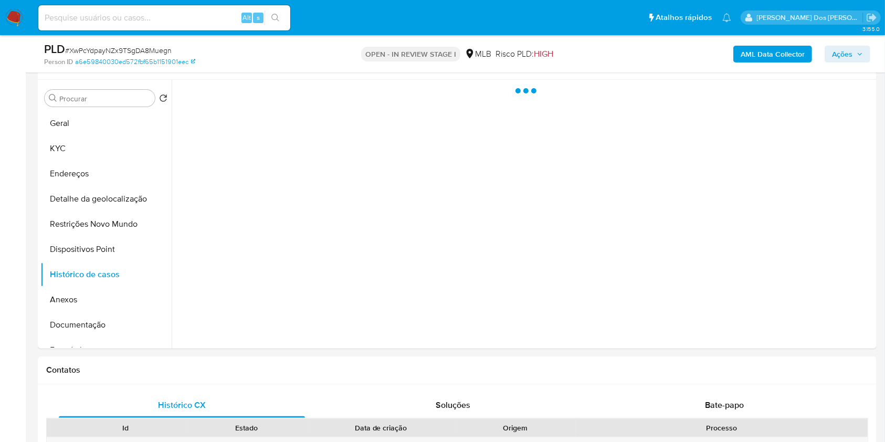
scroll to position [197, 0]
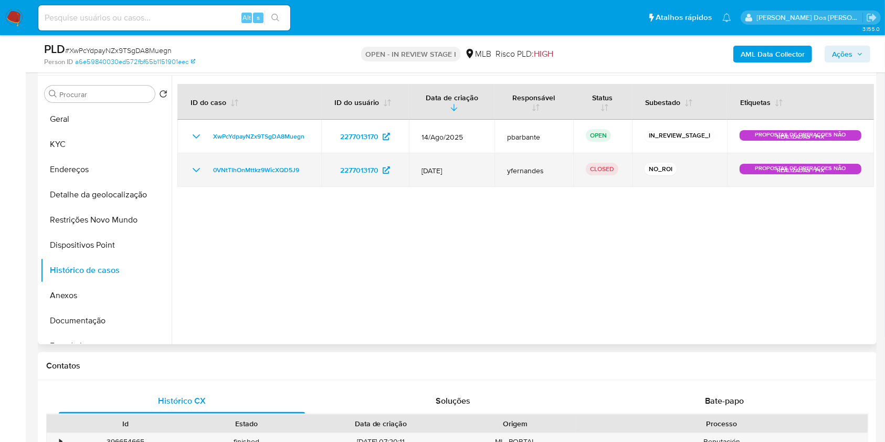
click at [196, 176] on icon "Mostrar/Ocultar" at bounding box center [196, 170] width 13 height 13
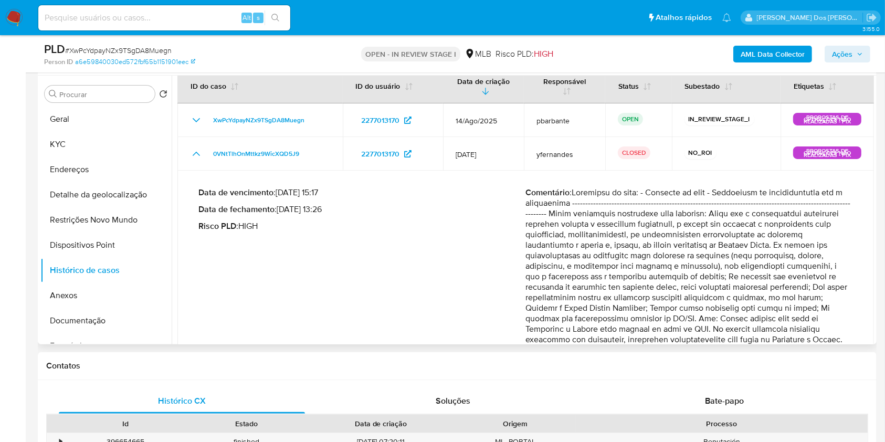
scroll to position [17, 0]
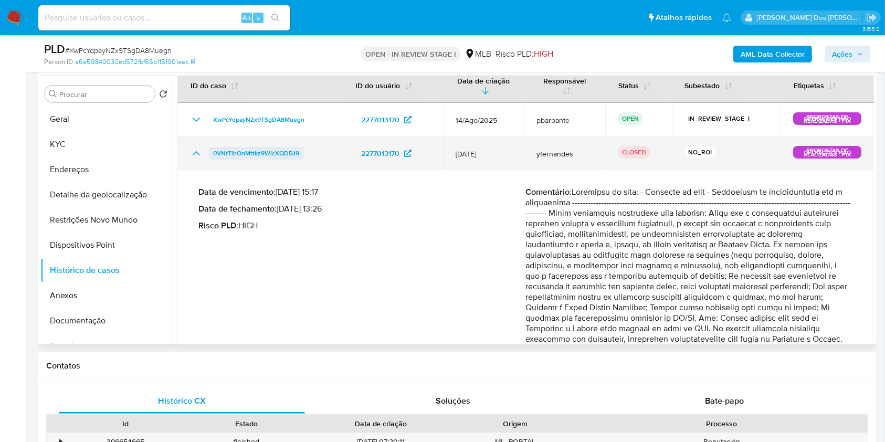
drag, startPoint x: 311, startPoint y: 176, endPoint x: 213, endPoint y: 171, distance: 98.8
click at [213, 170] on td "0VNtTlhOnMttkz9WicXQD5J9" at bounding box center [259, 153] width 165 height 34
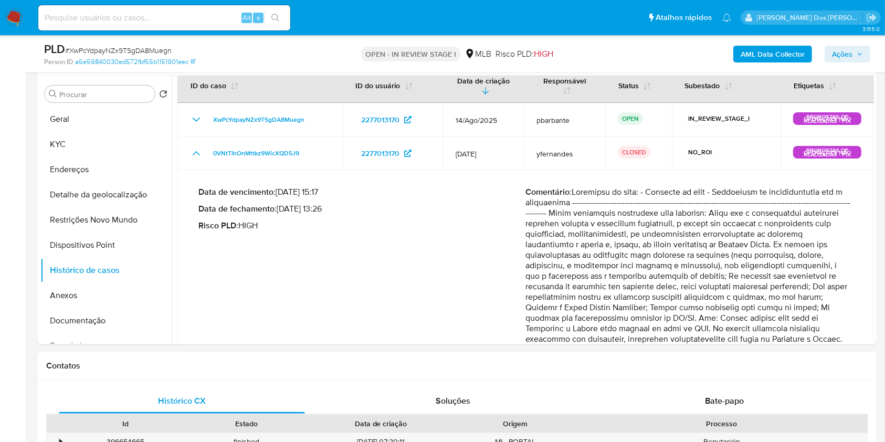
click at [843, 53] on span "Ações" at bounding box center [842, 54] width 20 height 17
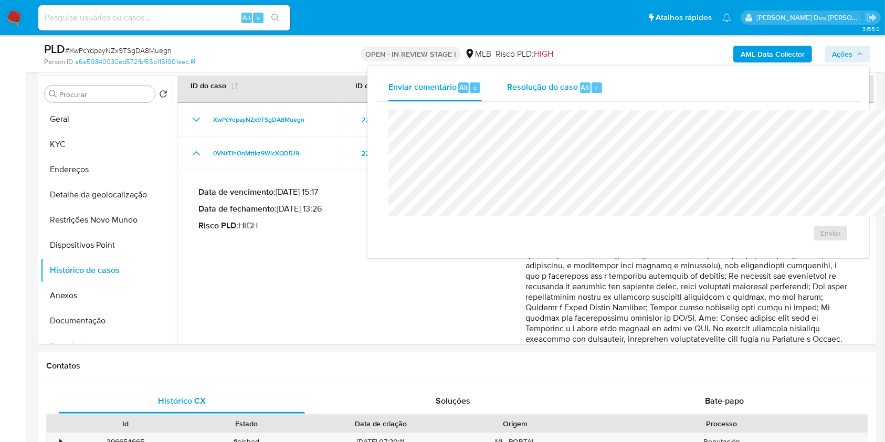
click at [507, 89] on span "Resolução do caso" at bounding box center [542, 87] width 71 height 12
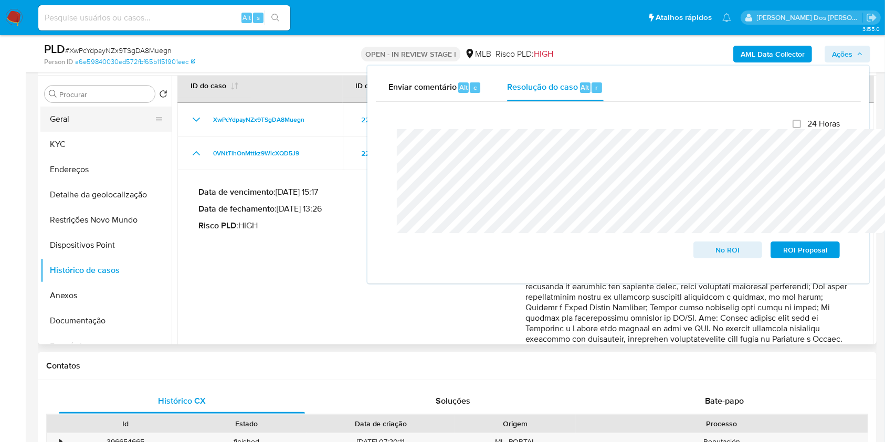
click at [108, 132] on button "Geral" at bounding box center [101, 119] width 123 height 25
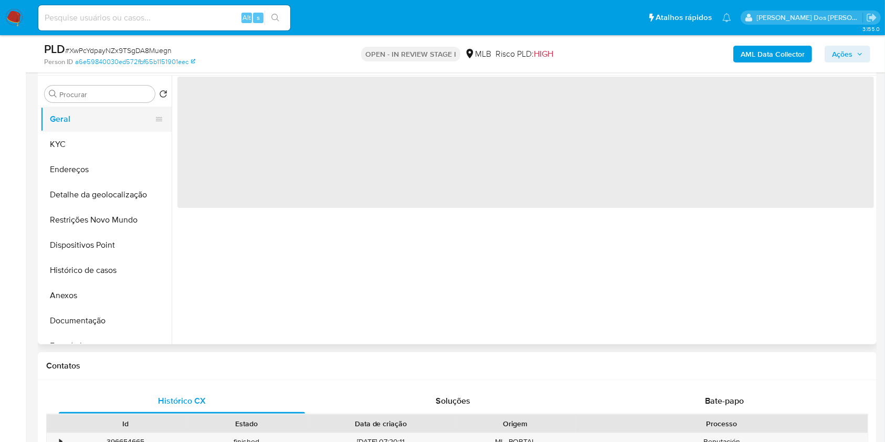
scroll to position [0, 0]
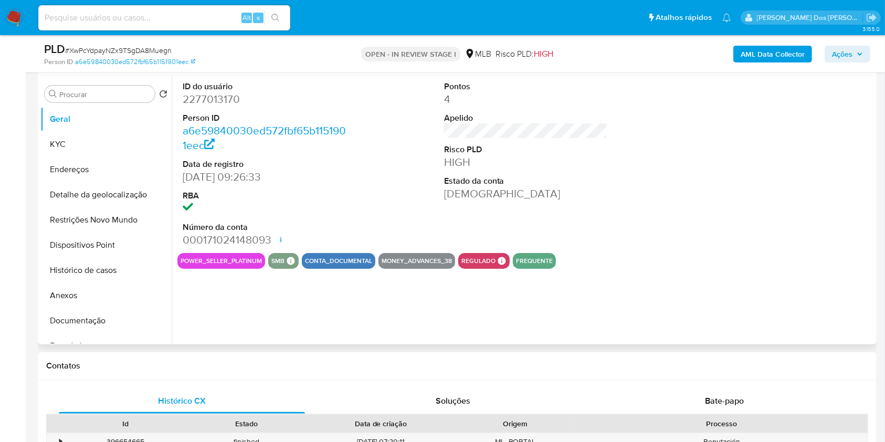
click at [228, 107] on dd "2277013170" at bounding box center [265, 99] width 164 height 15
copy dd "2277013170"
click at [228, 107] on dd "2277013170" at bounding box center [265, 99] width 164 height 15
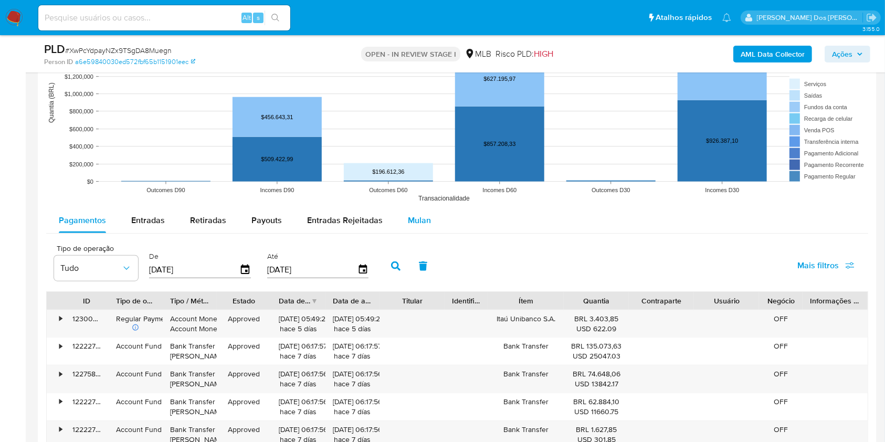
click at [401, 229] on button "Mulan" at bounding box center [419, 220] width 48 height 25
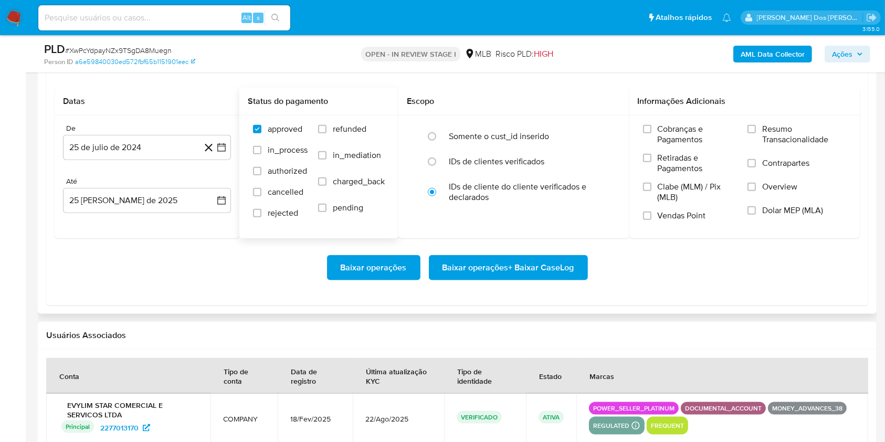
scroll to position [1209, 0]
click at [225, 161] on button "25 de julio de 2024" at bounding box center [147, 147] width 168 height 25
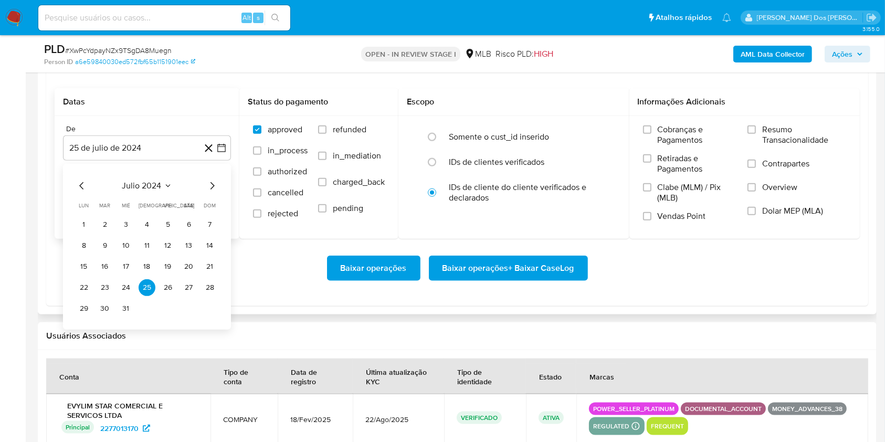
click at [214, 192] on icon "Mes siguiente" at bounding box center [212, 185] width 13 height 13
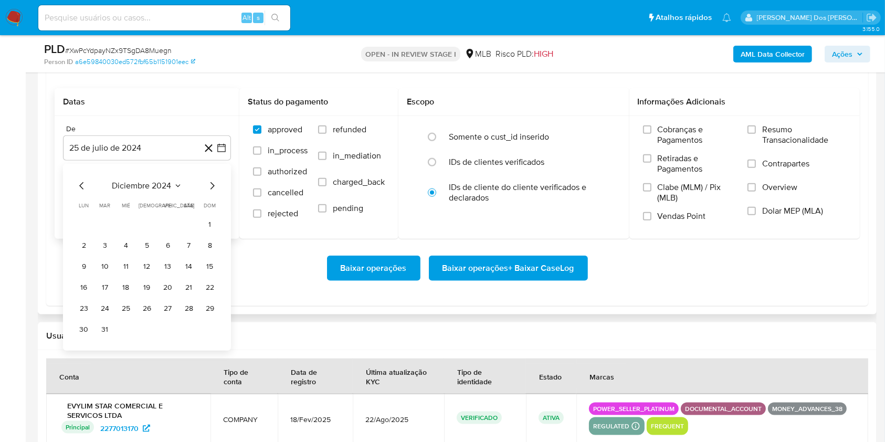
click at [214, 192] on icon "Mes siguiente" at bounding box center [212, 185] width 13 height 13
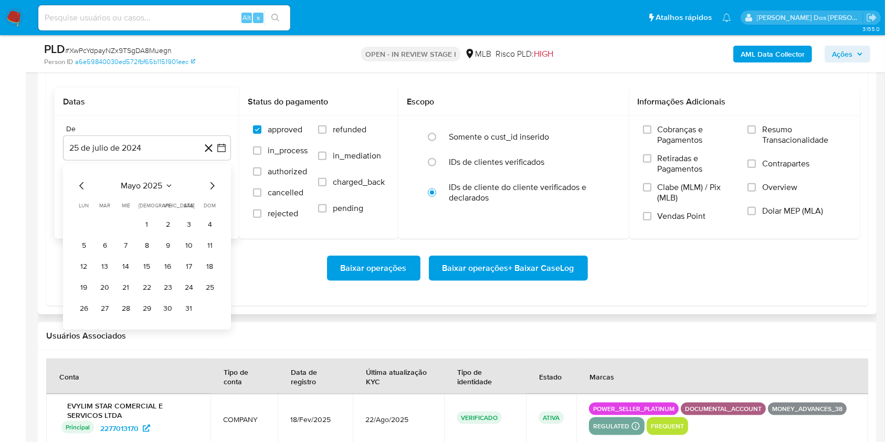
click at [214, 192] on icon "Mes siguiente" at bounding box center [212, 185] width 13 height 13
click at [105, 233] on button "1" at bounding box center [105, 224] width 17 height 17
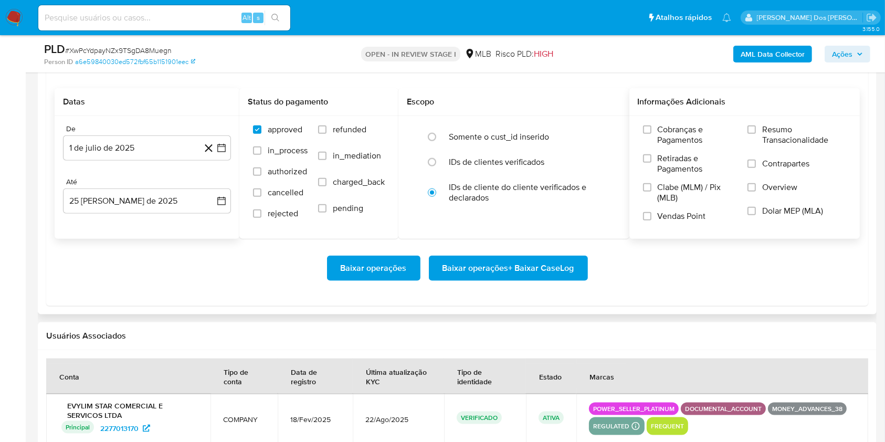
click at [773, 133] on div "Cobranças e Pagamentos Retiradas e Pagamentos Clabe (MLM) / Pix (MLB) Vendas Po…" at bounding box center [744, 177] width 231 height 122
click at [771, 145] on span "Resumo Transacionalidade" at bounding box center [804, 134] width 84 height 21
click at [756, 134] on input "Resumo Transacionalidade" at bounding box center [751, 129] width 8 height 8
click at [544, 280] on span "Baixar operações + Baixar CaseLog" at bounding box center [508, 268] width 132 height 23
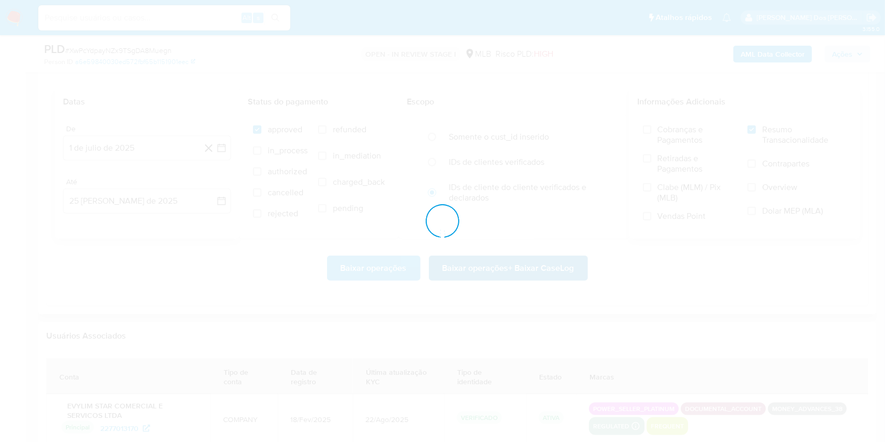
click at [544, 288] on div at bounding box center [442, 221] width 885 height 442
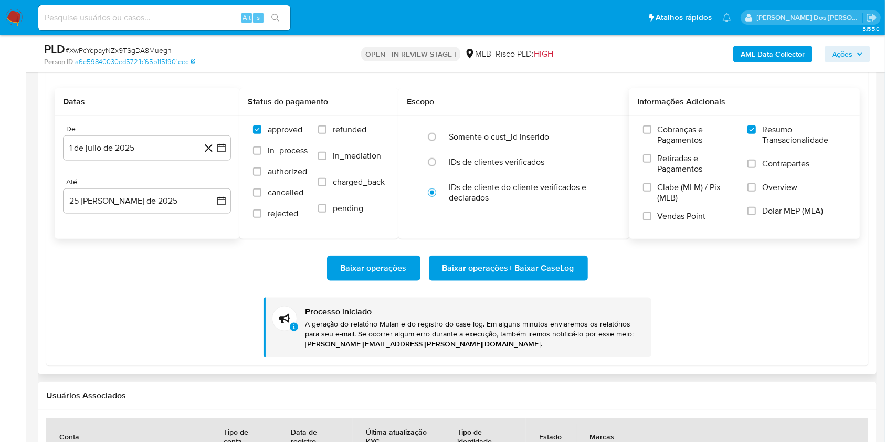
click at [680, 281] on div "Baixar operações Baixar operações + Baixar CaseLog" at bounding box center [457, 268] width 805 height 25
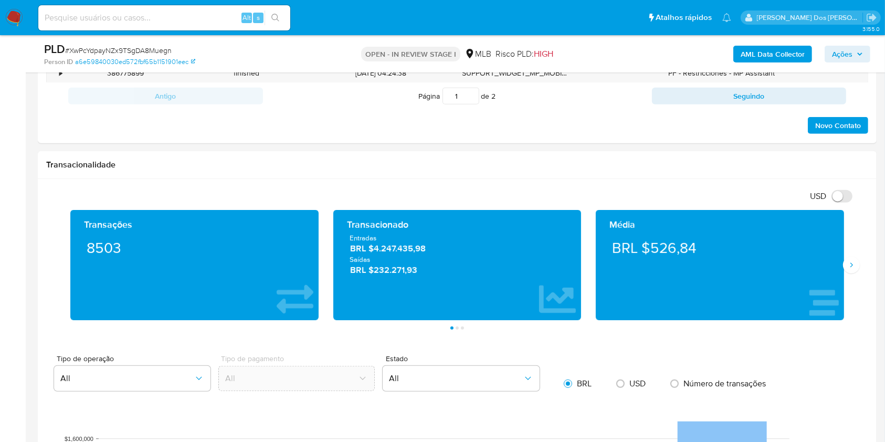
scroll to position [634, 0]
